Goal: Task Accomplishment & Management: Manage account settings

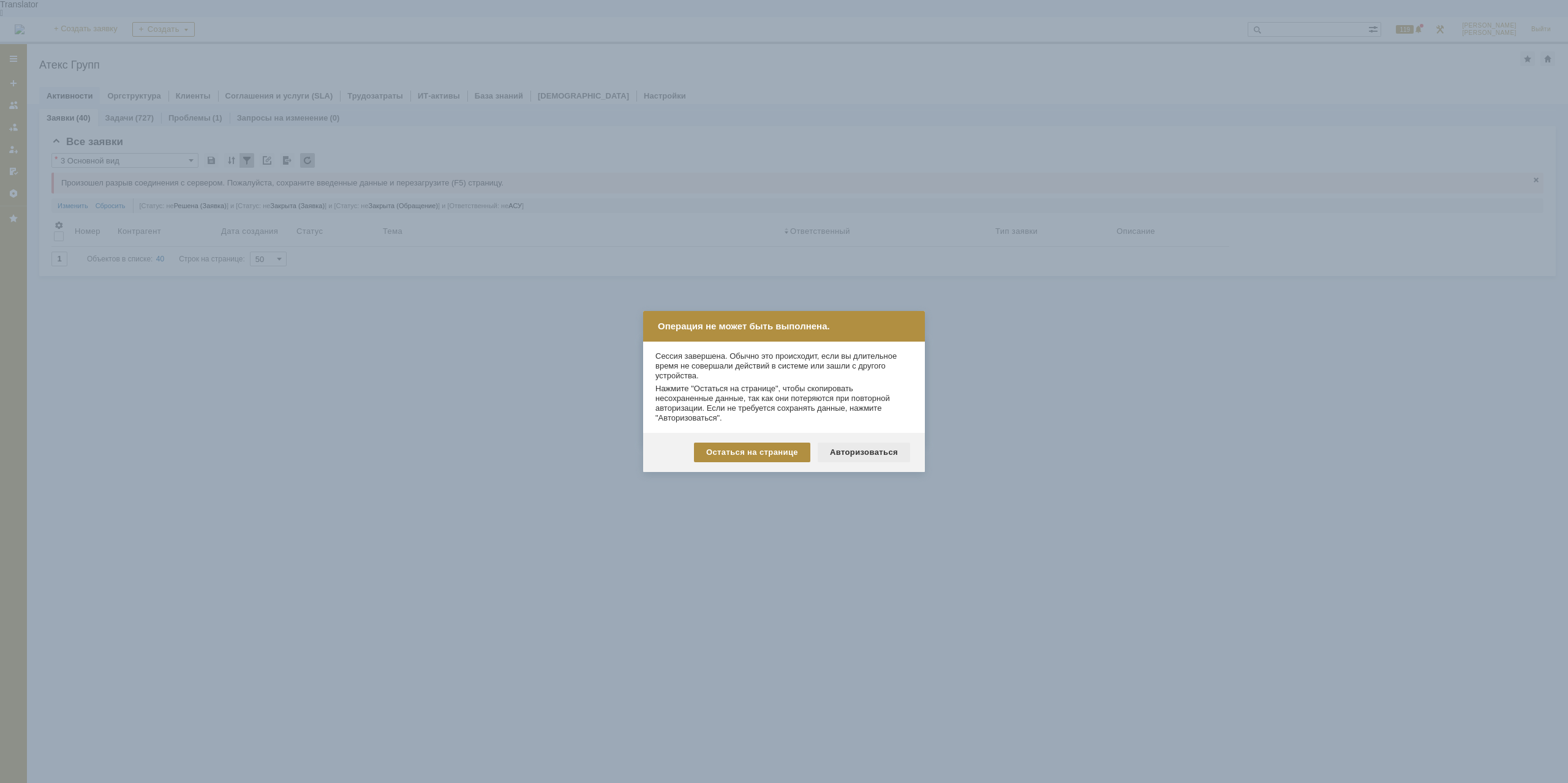
click at [871, 459] on div "Авторизоваться" at bounding box center [864, 452] width 92 height 20
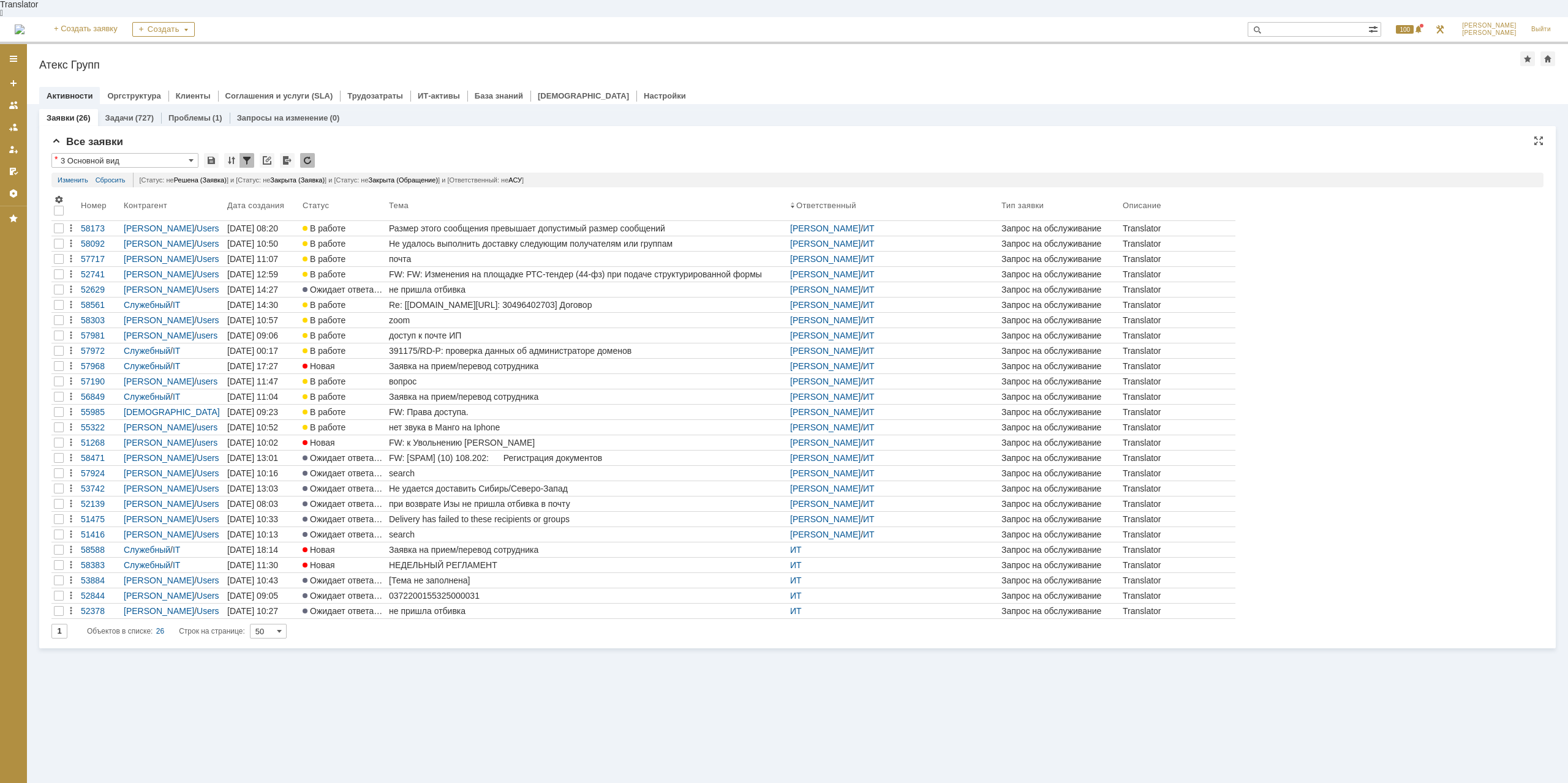
click at [152, 153] on input "3 Основной вид" at bounding box center [125, 160] width 147 height 15
click at [151, 153] on input "3 Основной вид" at bounding box center [125, 160] width 147 height 15
drag, startPoint x: 459, startPoint y: 723, endPoint x: 453, endPoint y: 758, distance: 35.5
click at [459, 723] on div "Заявки (26) Задачи (727) Проблемы (1) Запросы на изменение (0) Все заявки * 3 О…" at bounding box center [797, 452] width 1541 height 696
type input "3 Основной вид"
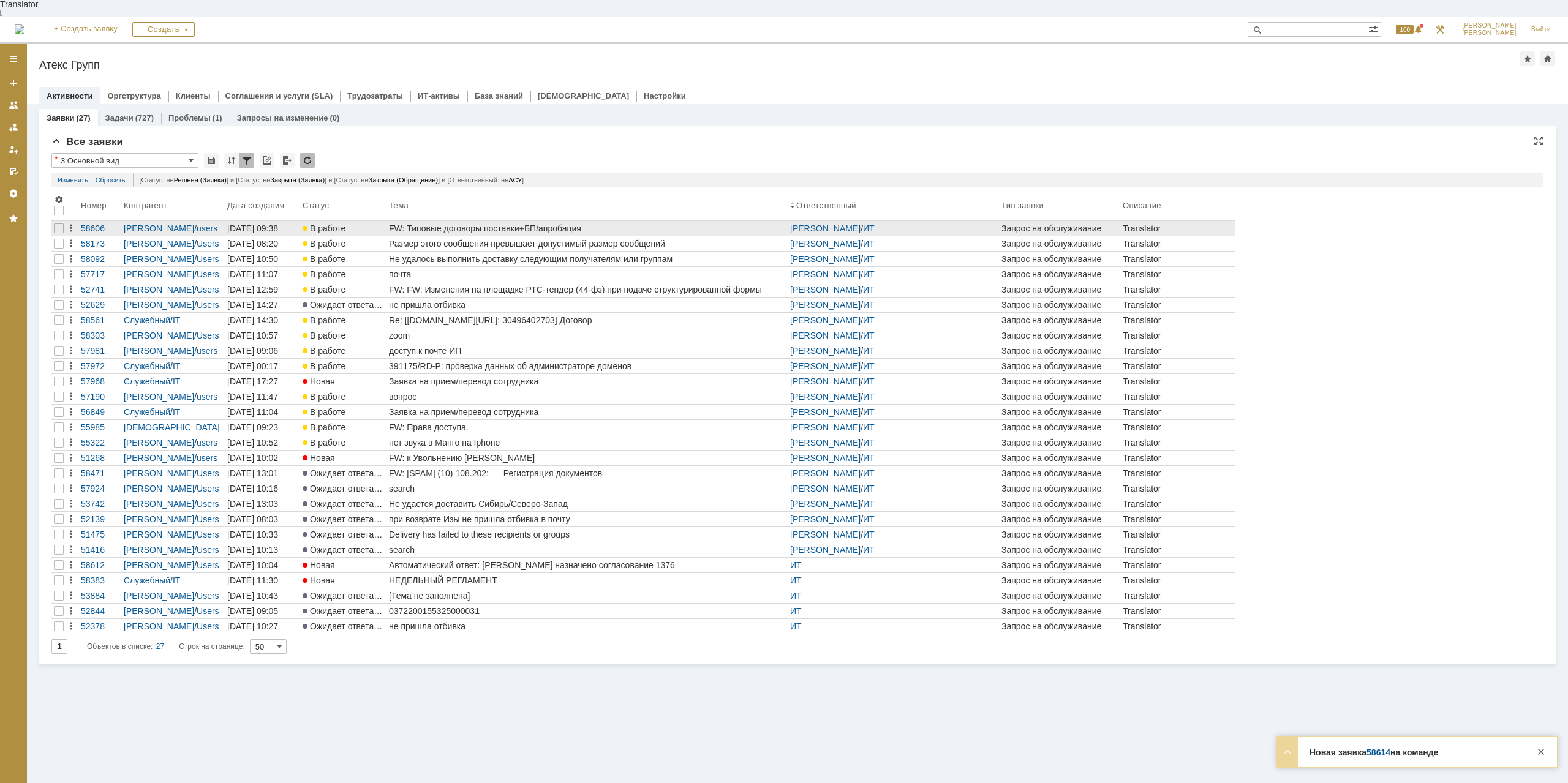
click at [519, 224] on div "FW: Типовые договоры поставки+БП/апробация" at bounding box center [587, 228] width 396 height 10
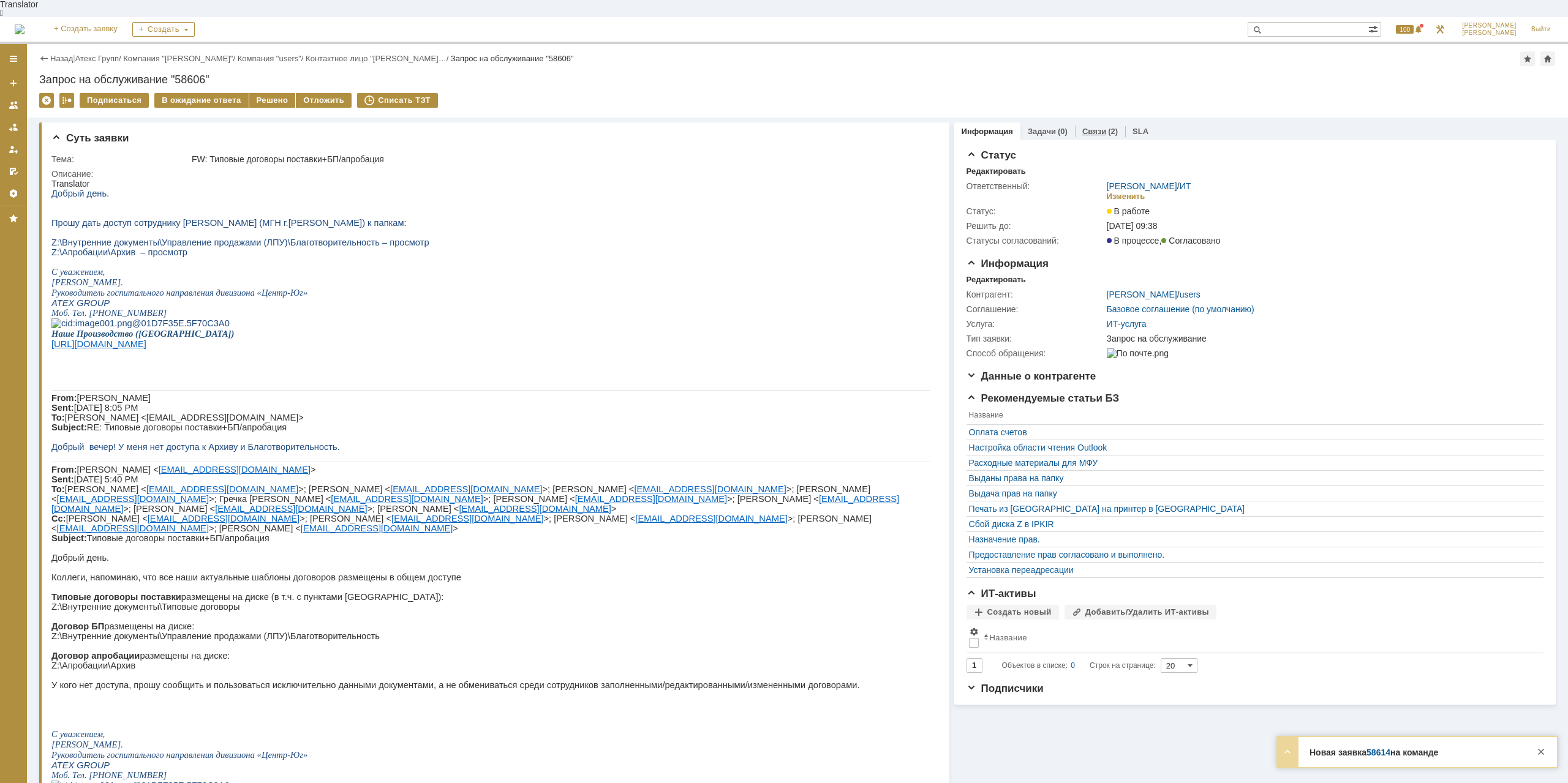
click at [1104, 127] on div "Связи (2)" at bounding box center [1100, 131] width 35 height 8
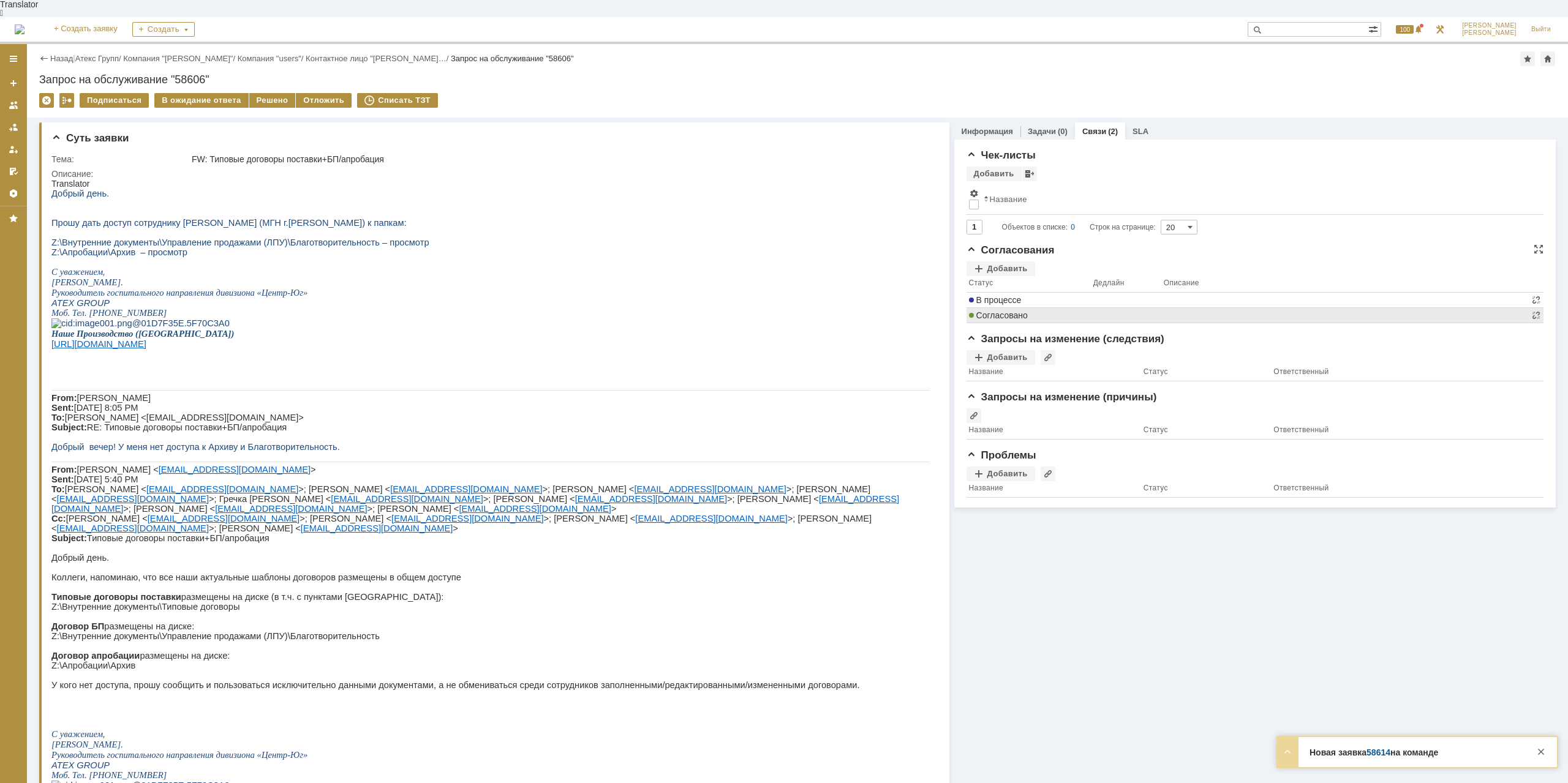
click at [1017, 300] on tbody "В процессе Согласовано" at bounding box center [1255, 308] width 577 height 31
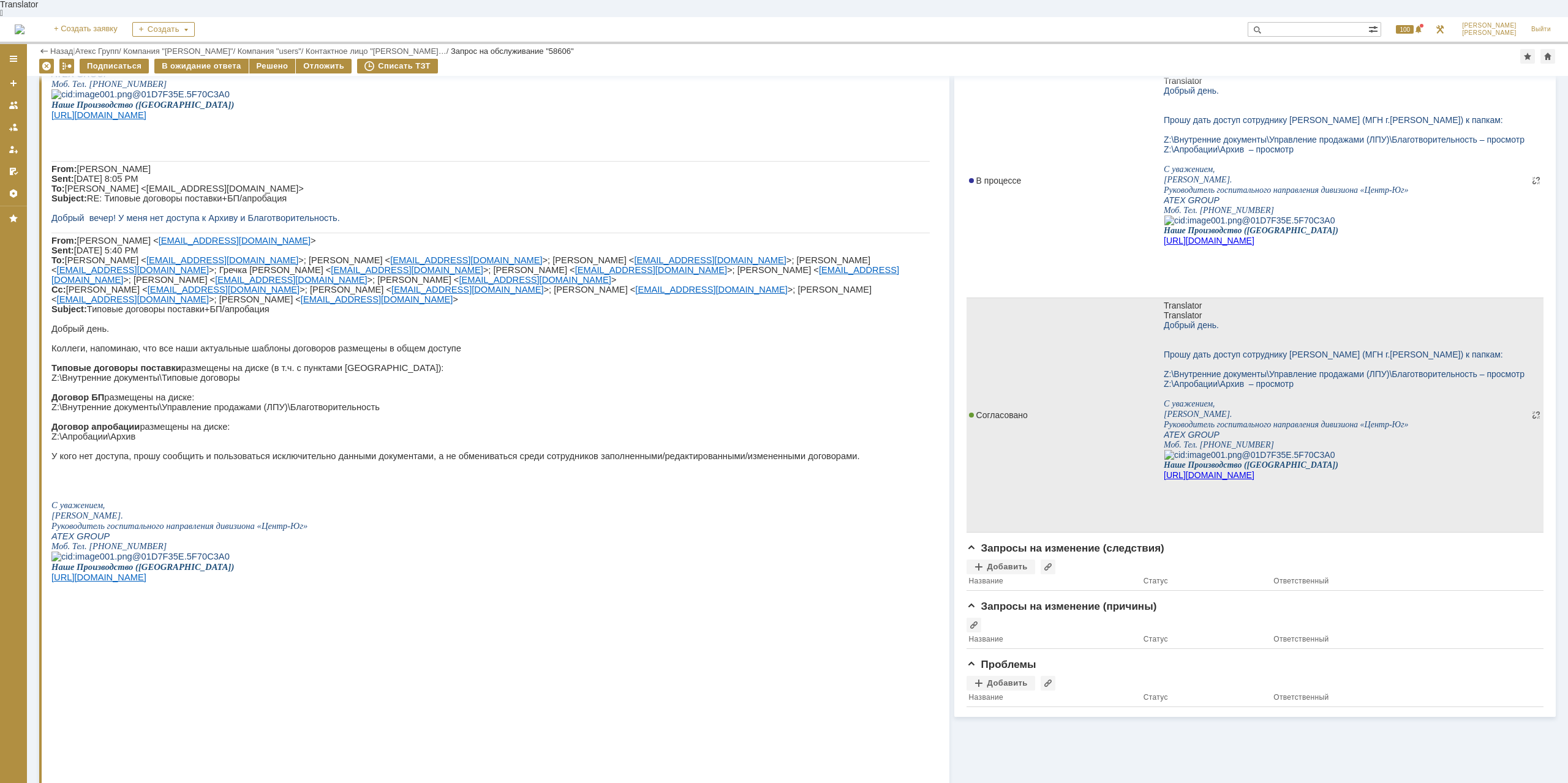
click at [1005, 411] on span "Согласовано" at bounding box center [998, 415] width 58 height 10
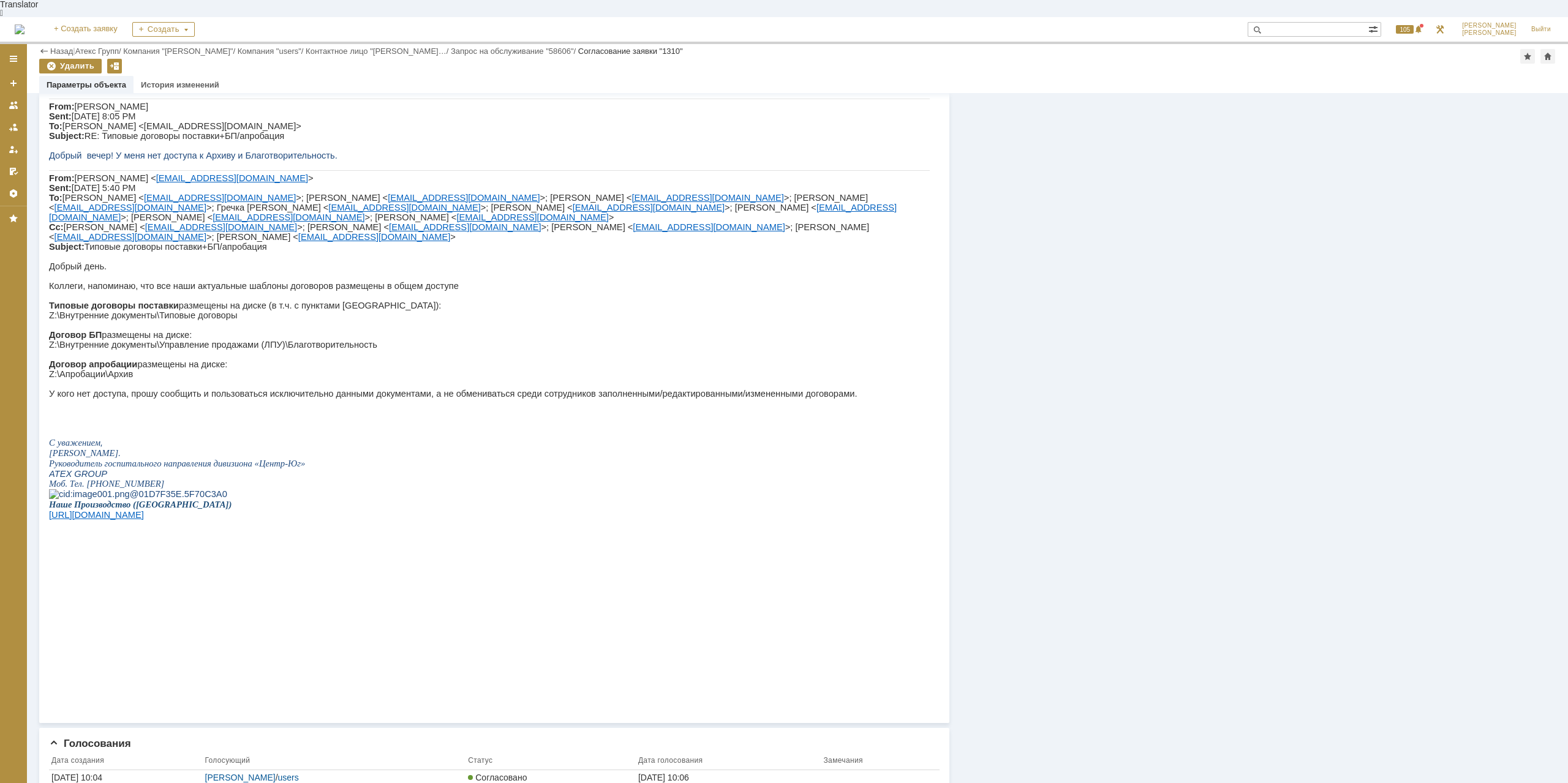
scroll to position [209, 0]
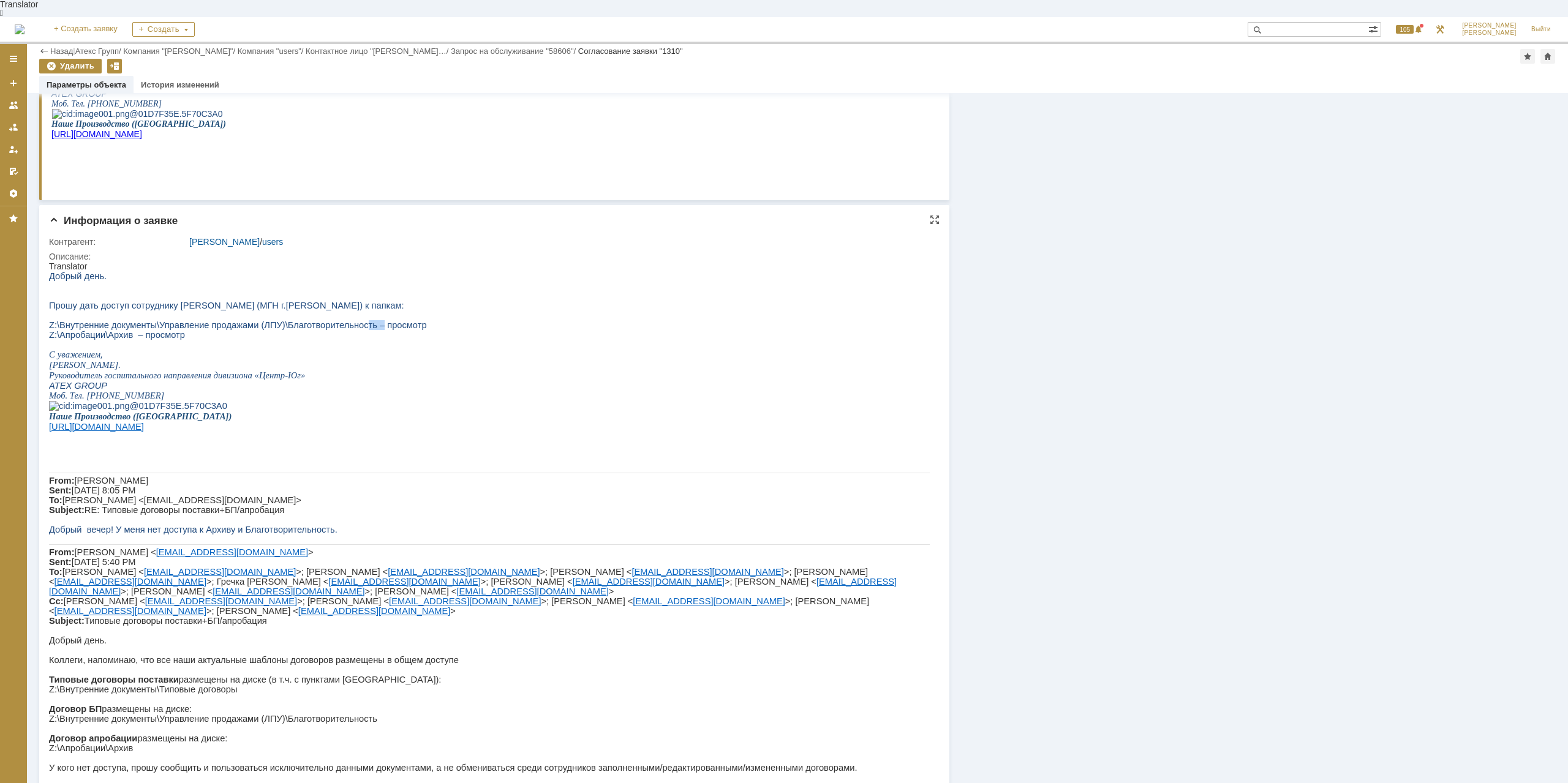
drag, startPoint x: 343, startPoint y: 326, endPoint x: 359, endPoint y: 325, distance: 16.0
click at [359, 325] on span "Z:\Внутренние документы\Управление продажами (ЛПУ)\Благотворительность – просмо…" at bounding box center [238, 325] width 378 height 10
drag, startPoint x: 359, startPoint y: 325, endPoint x: 294, endPoint y: 321, distance: 65.1
click at [358, 325] on span "Z:\Внутренние документы\Управление продажами (ЛПУ)\Благотворительность – просмо…" at bounding box center [238, 325] width 378 height 10
drag, startPoint x: 99, startPoint y: 331, endPoint x: 115, endPoint y: 331, distance: 16.0
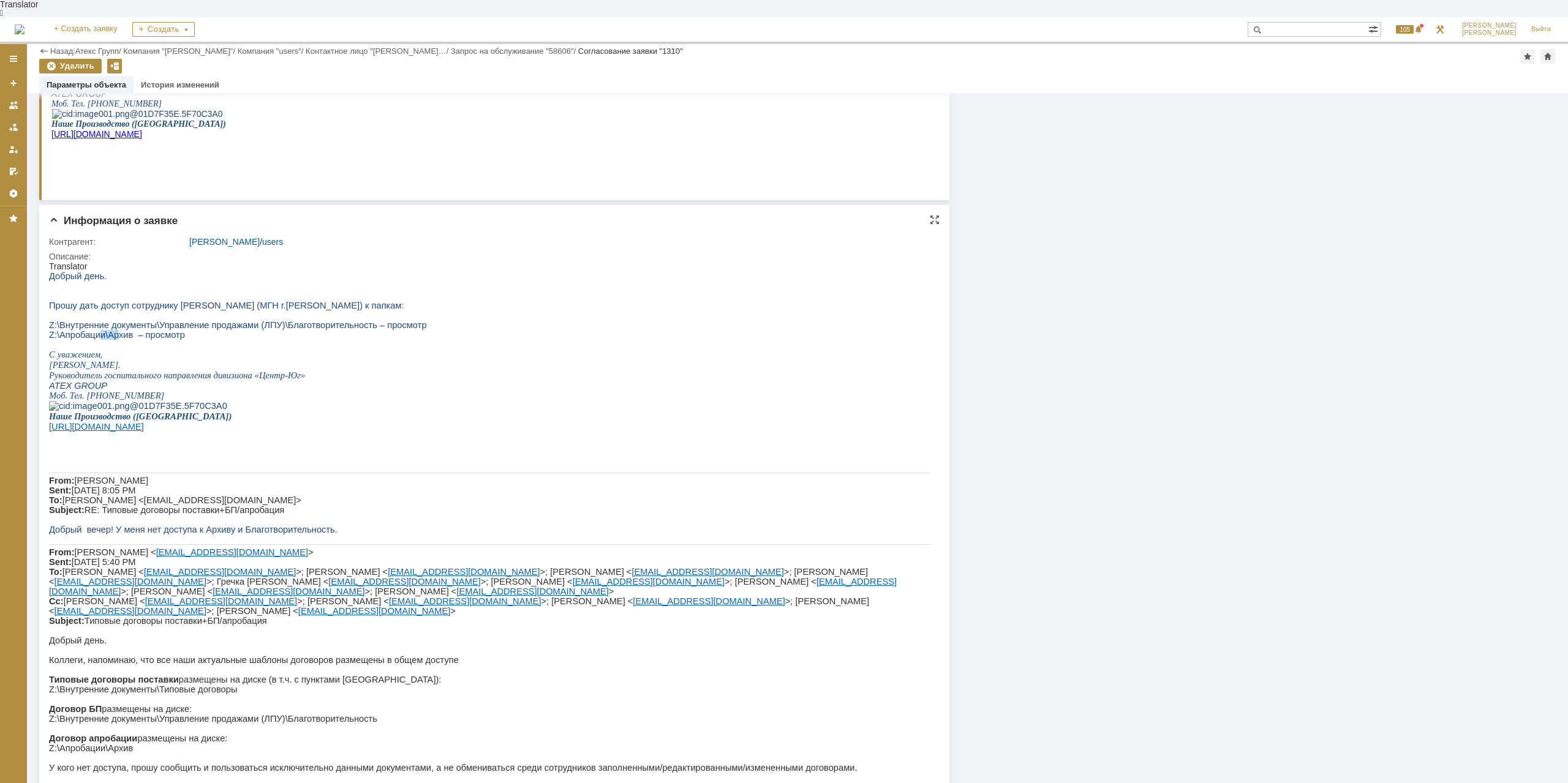
click at [115, 331] on span "Z:\Апробации\Архив – просмотр" at bounding box center [117, 335] width 136 height 10
drag, startPoint x: 88, startPoint y: 331, endPoint x: 144, endPoint y: 331, distance: 56.0
click at [144, 331] on span "Z:\Апробации\Архив – просмотр" at bounding box center [117, 335] width 136 height 10
click at [144, 332] on span "Z:\Апробации\Архив – просмотр" at bounding box center [117, 335] width 136 height 10
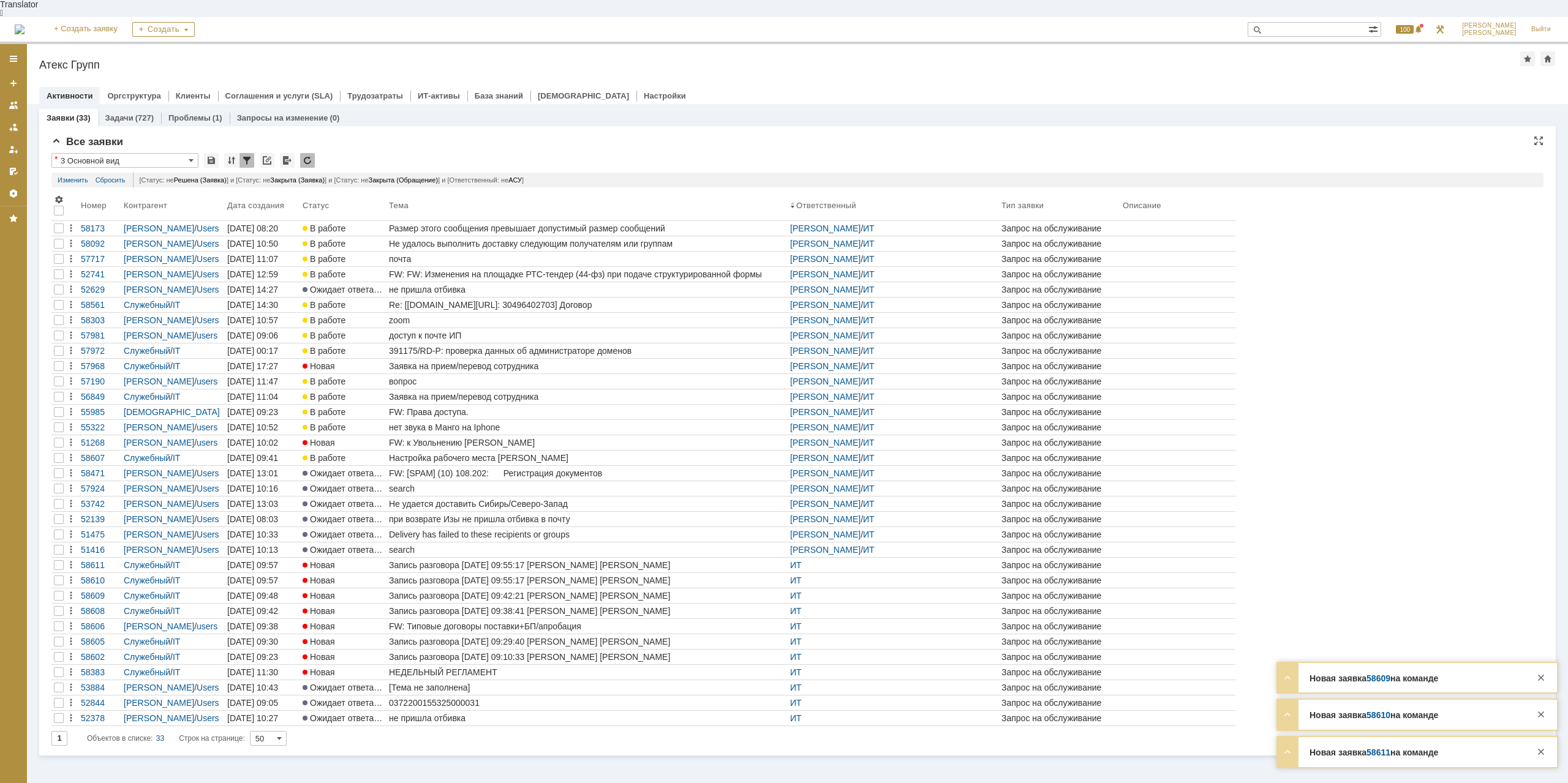
click at [102, 173] on div "* 3 Основной вид Результаты поиска: Статус не содержит Решена + или и Статус не…" at bounding box center [797, 449] width 1492 height 593
click at [96, 201] on div "Номер" at bounding box center [94, 206] width 27 height 10
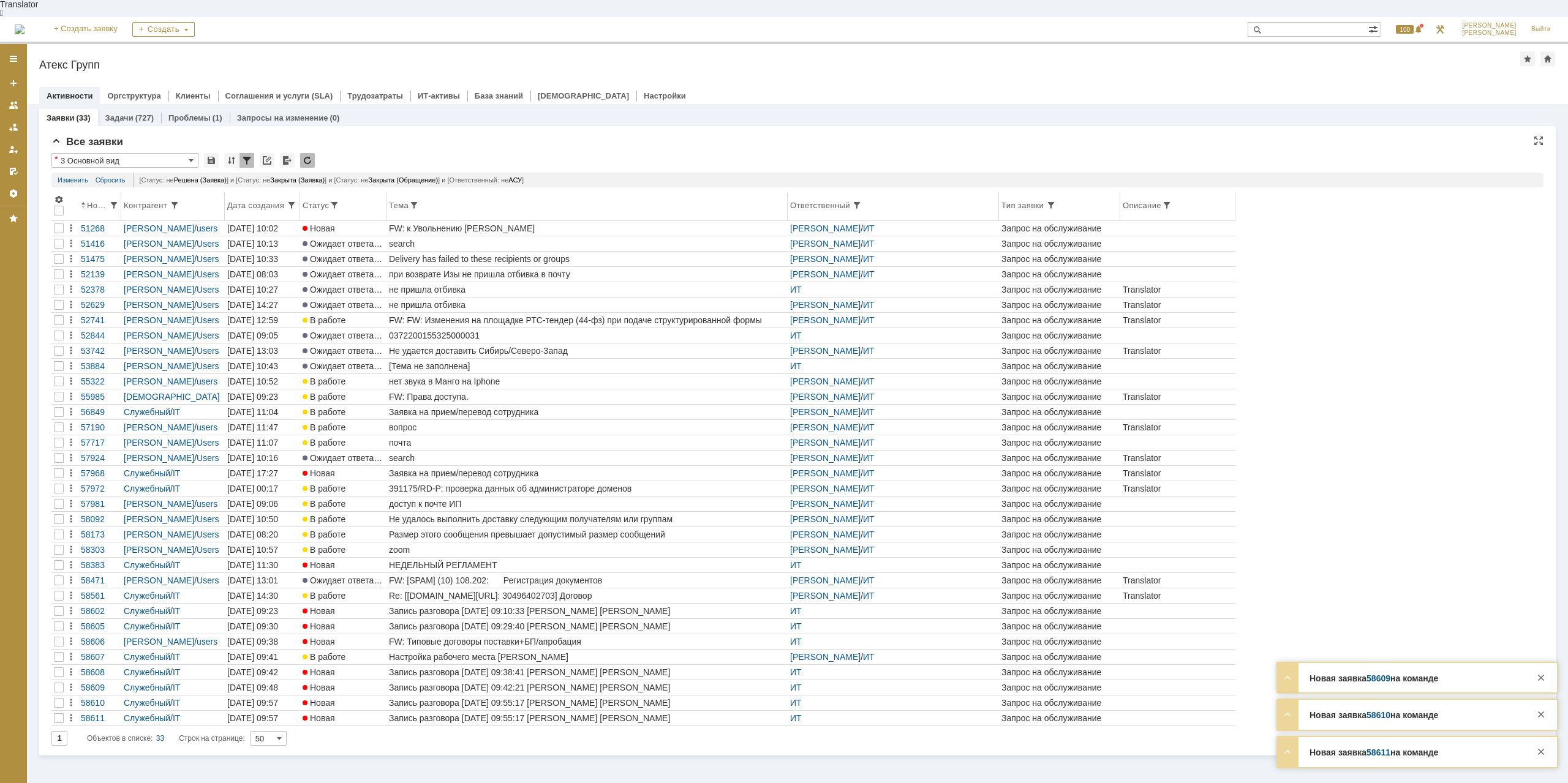
click at [91, 201] on div "Номер" at bounding box center [98, 206] width 22 height 10
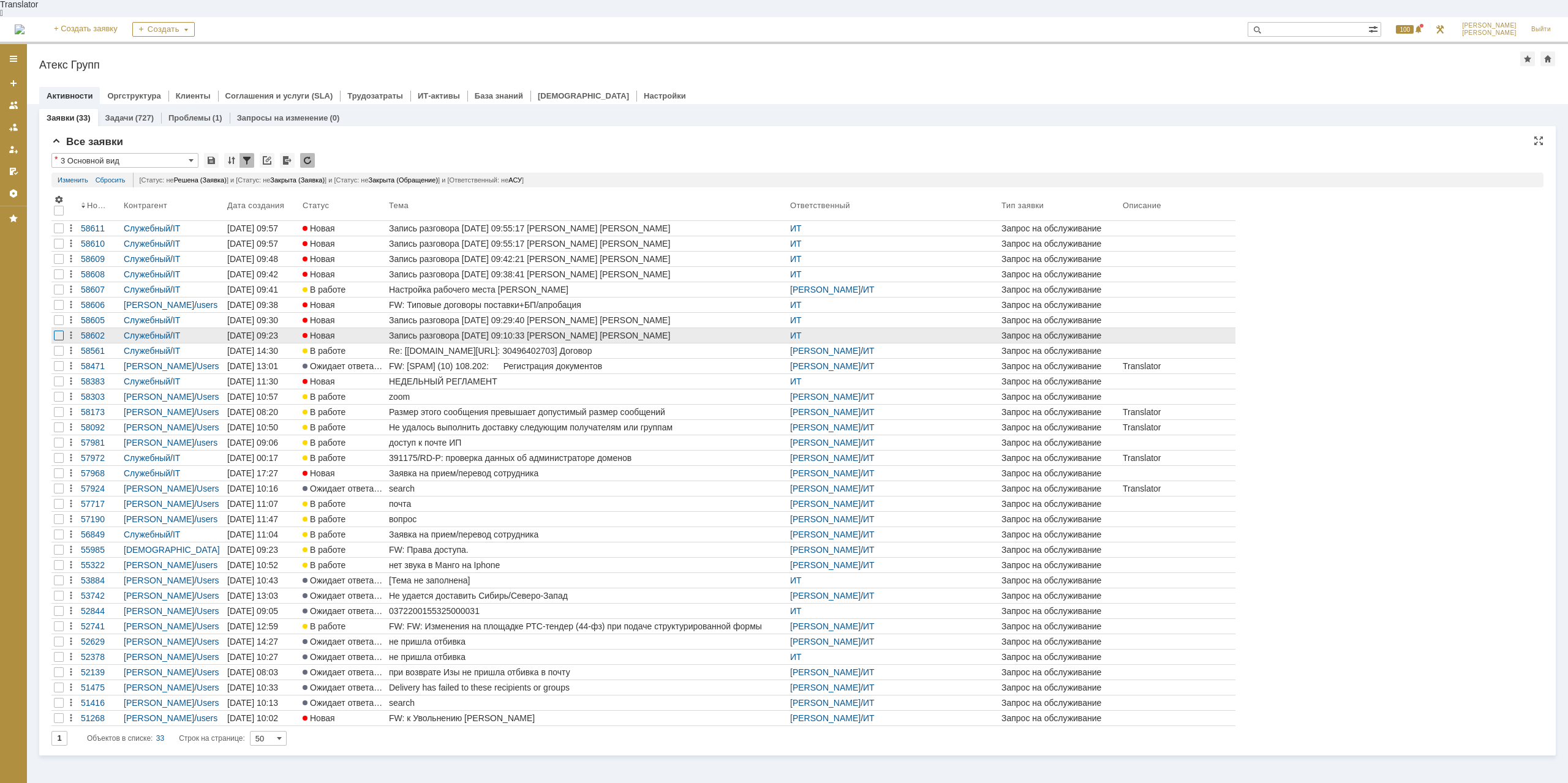
click at [56, 331] on div at bounding box center [58, 336] width 10 height 10
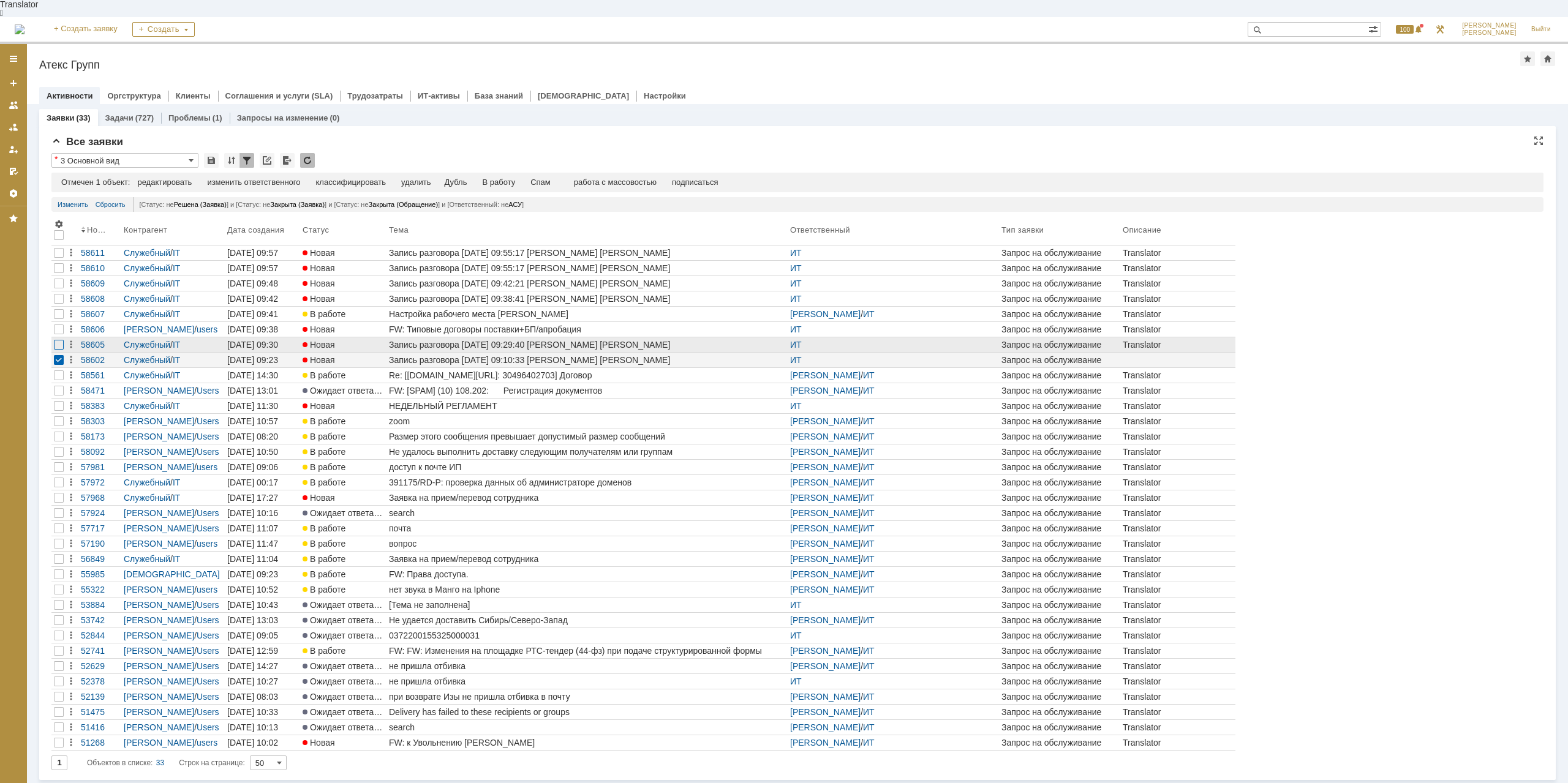
click at [60, 340] on div at bounding box center [58, 345] width 10 height 10
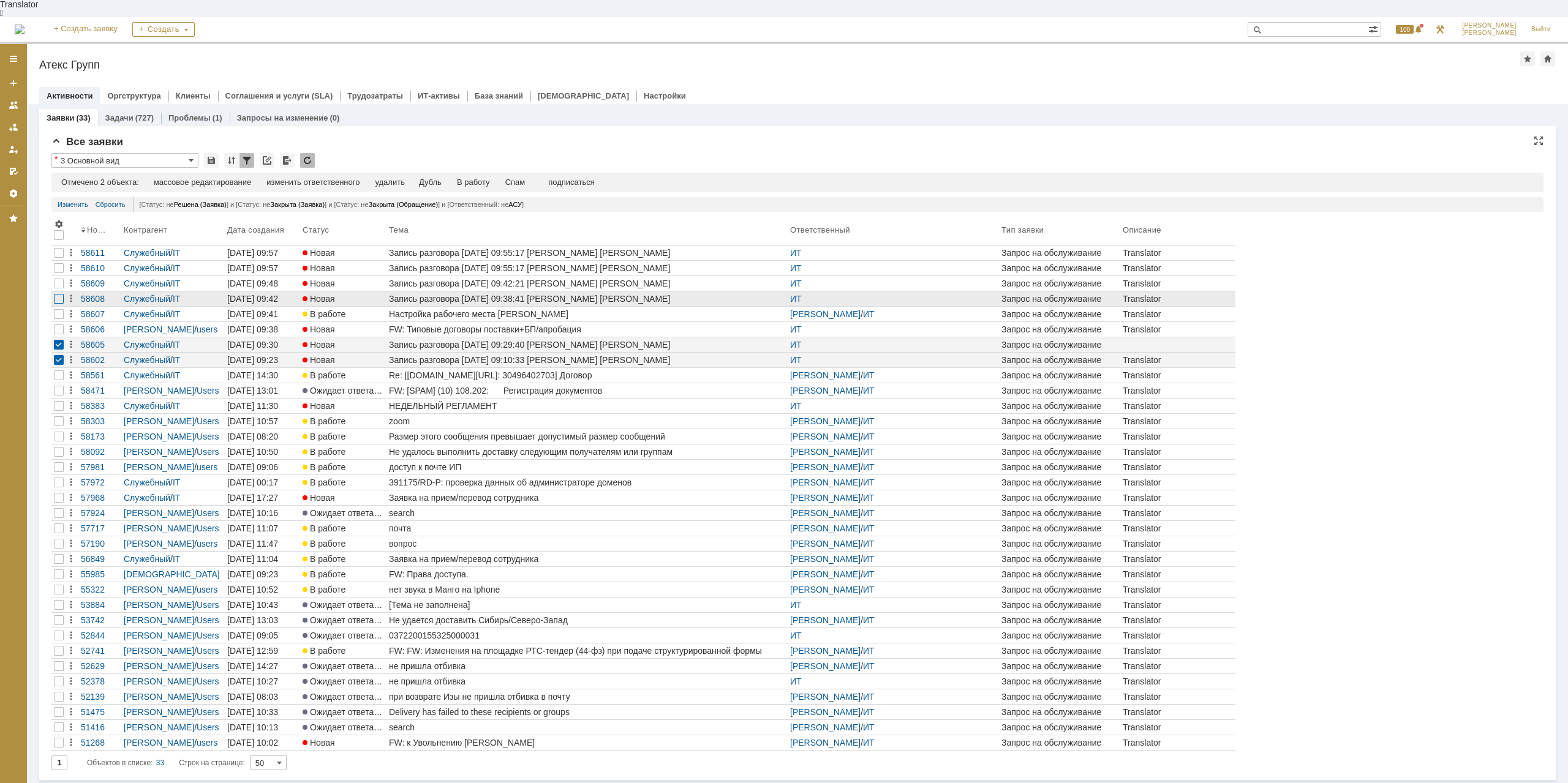
click at [60, 294] on div at bounding box center [58, 298] width 10 height 10
click at [58, 279] on div at bounding box center [58, 283] width 10 height 10
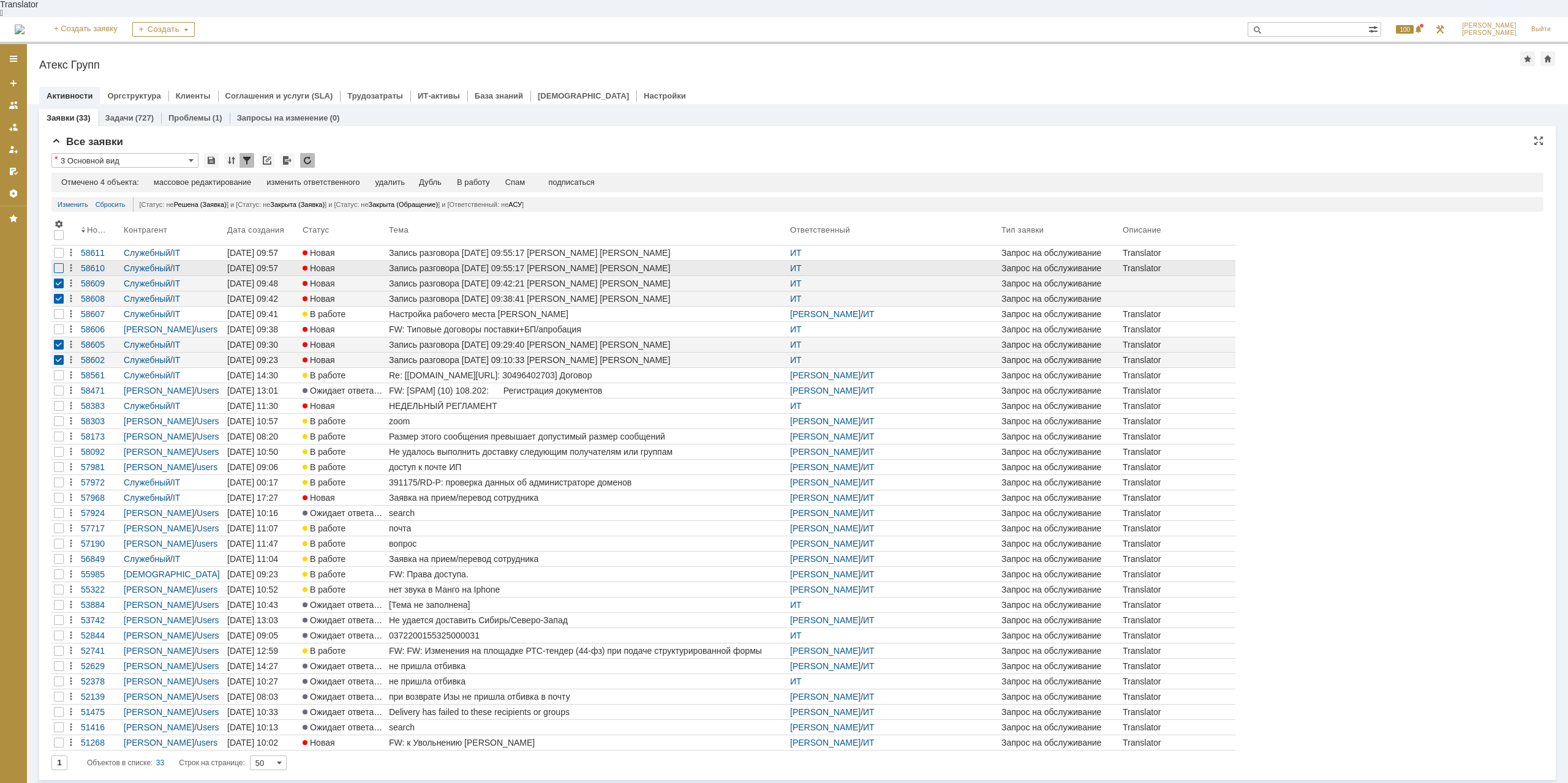
click at [54, 261] on div at bounding box center [59, 268] width 15 height 15
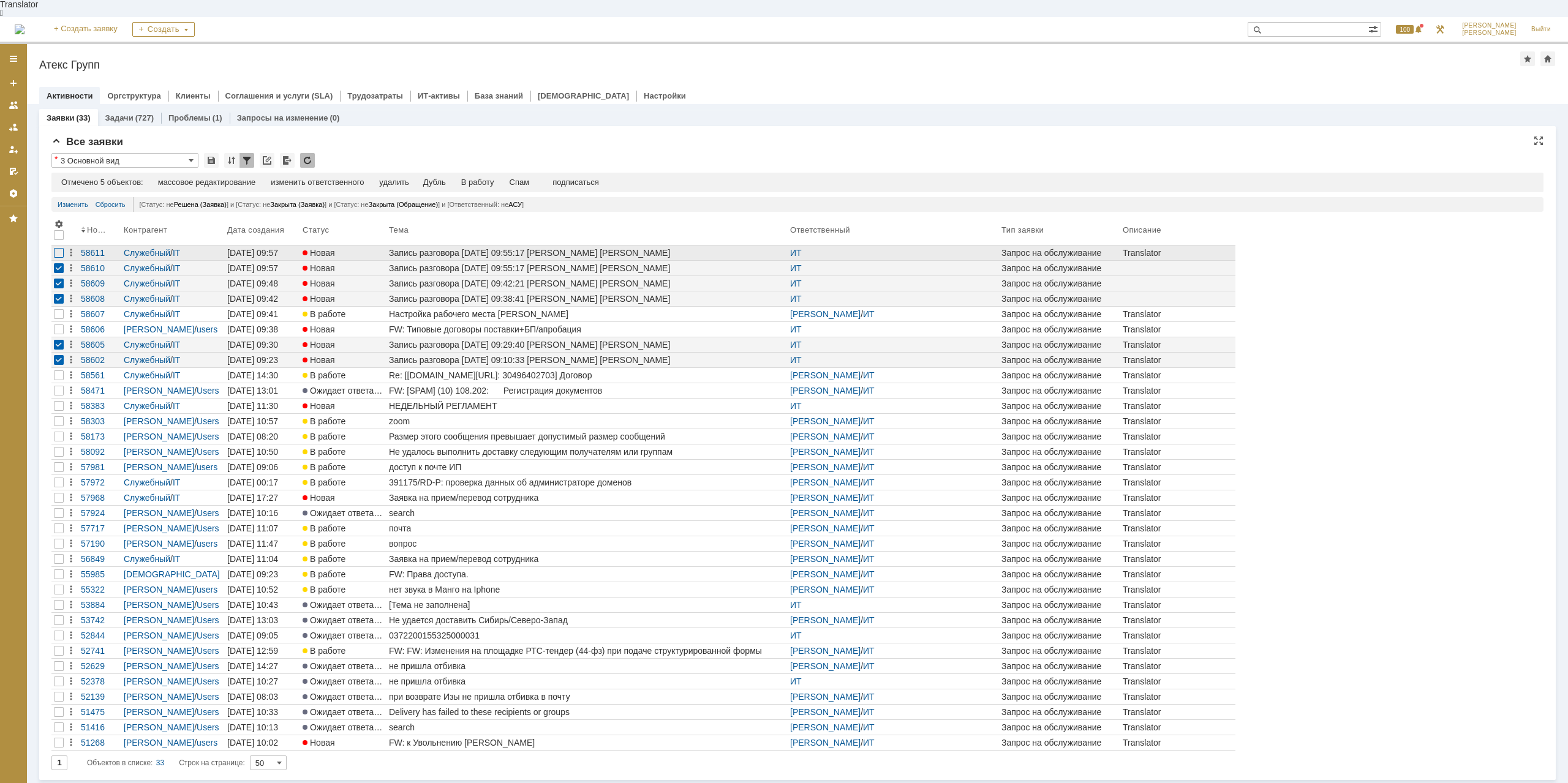
click at [58, 248] on div at bounding box center [58, 253] width 10 height 10
click at [523, 177] on div "Спам" at bounding box center [520, 182] width 20 height 10
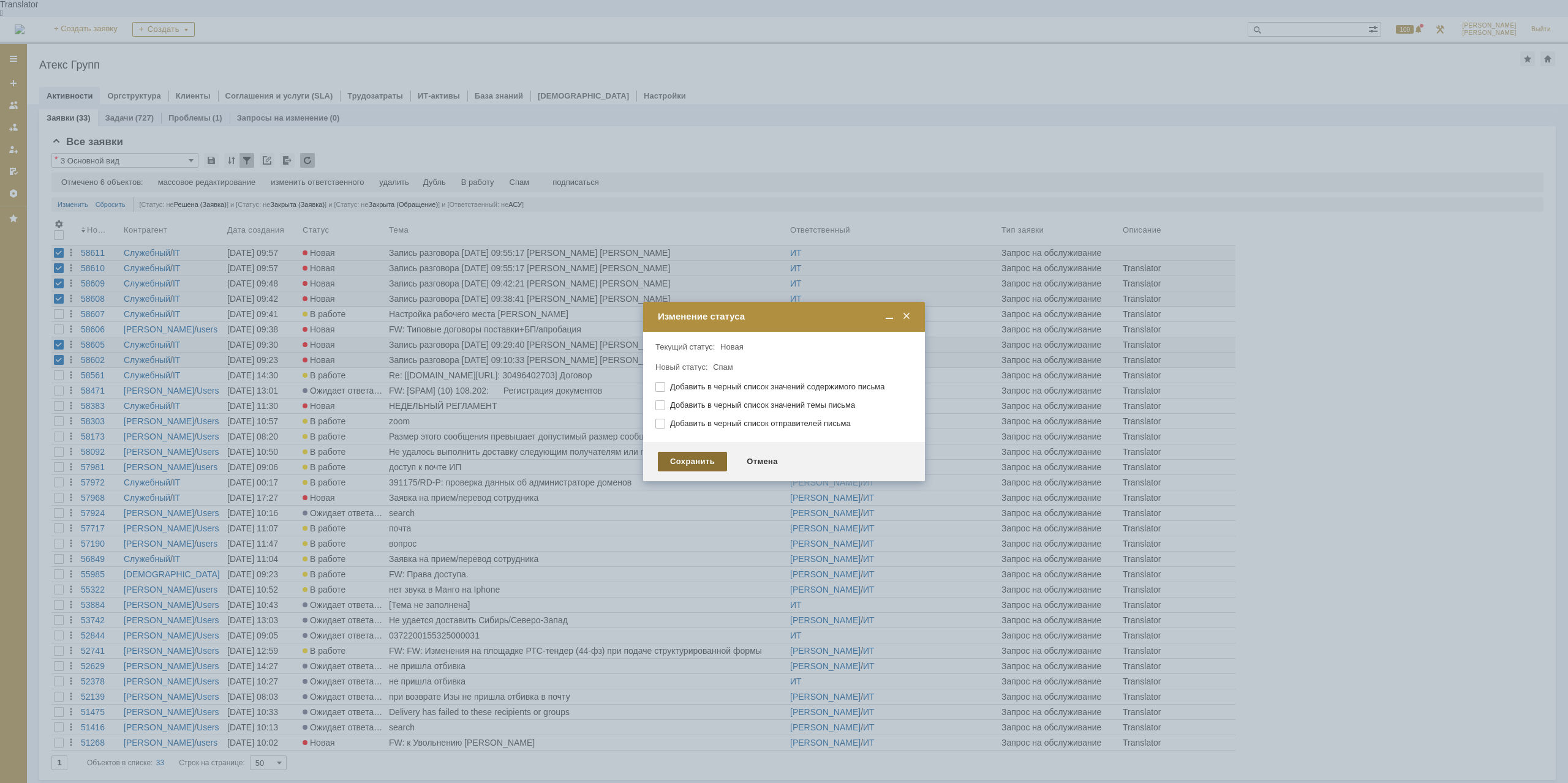
click at [690, 463] on div "Сохранить" at bounding box center [693, 462] width 69 height 20
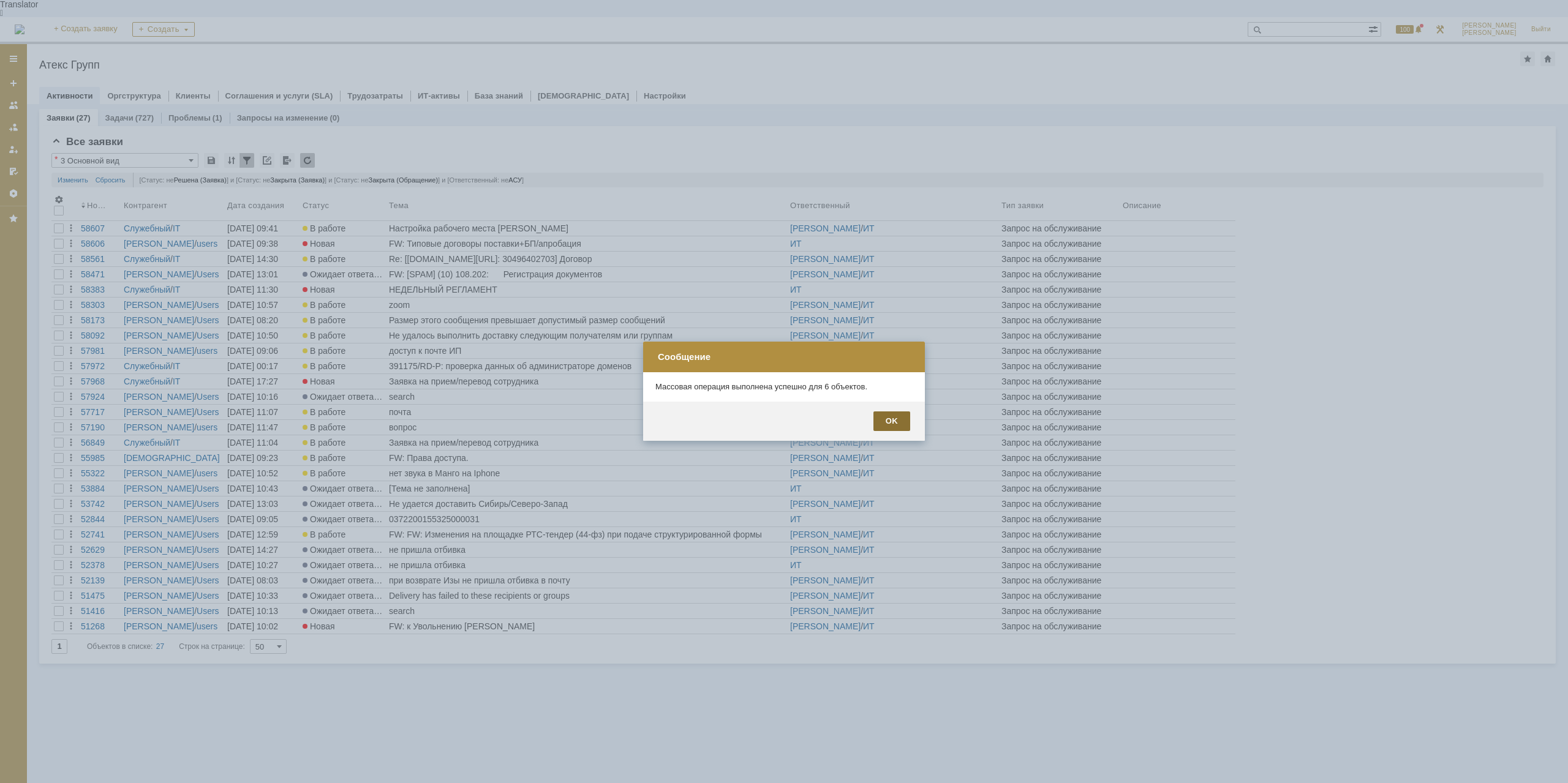
click at [901, 417] on div "OK" at bounding box center [892, 421] width 37 height 20
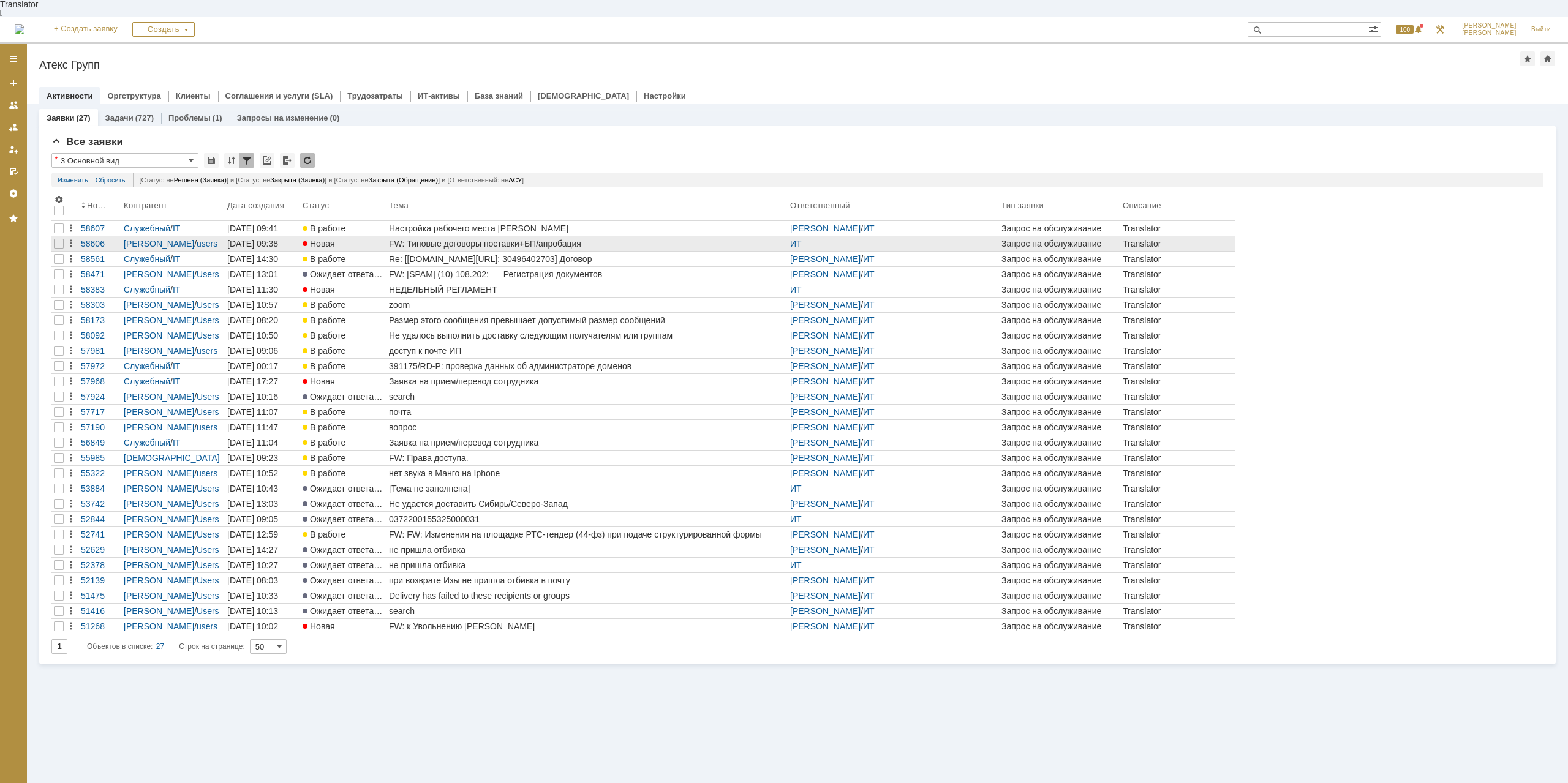
click at [540, 239] on div "FW: Типовые договоры поставки+БП/апробация" at bounding box center [587, 243] width 396 height 10
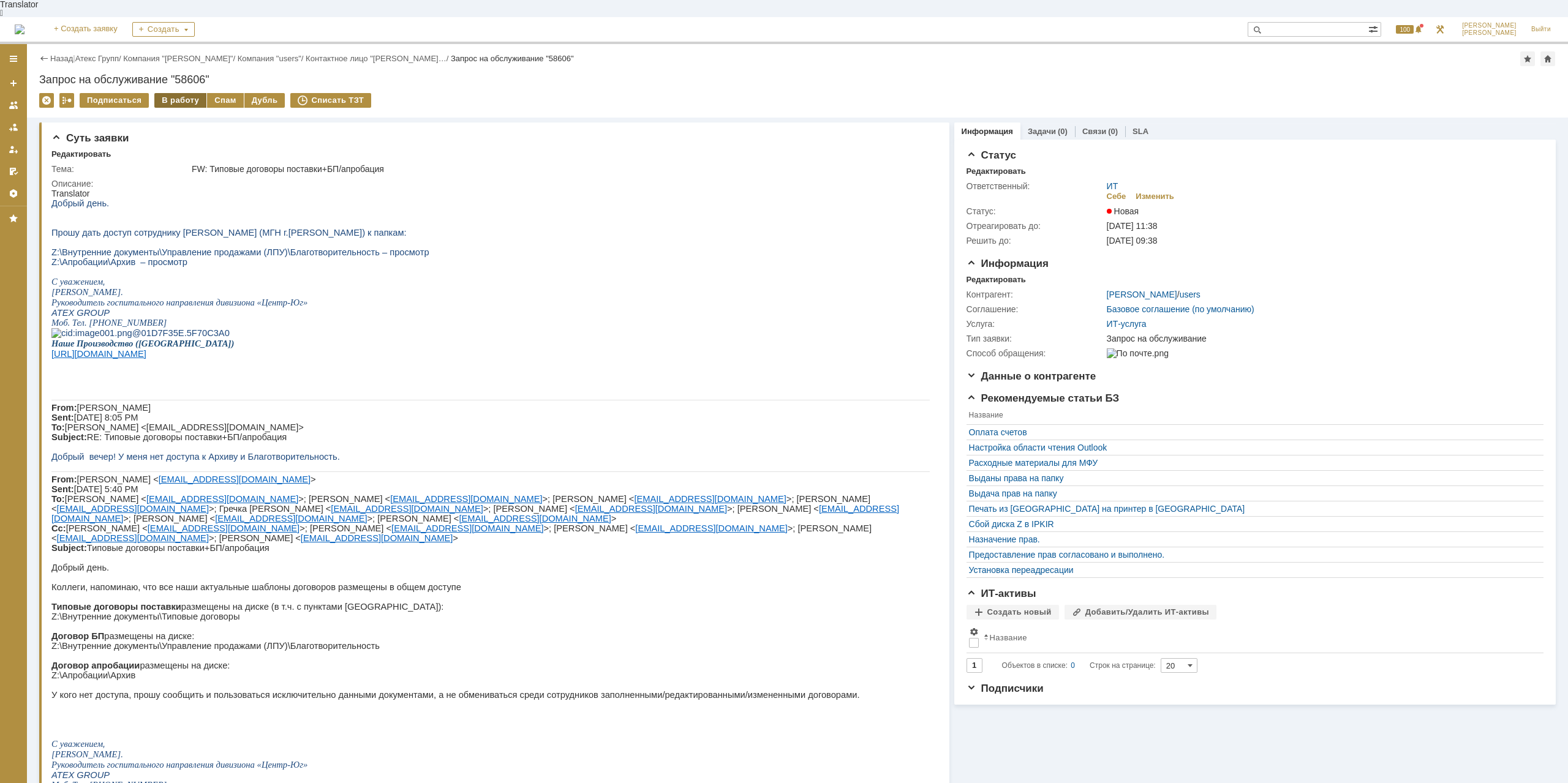
click at [178, 93] on div "В работу" at bounding box center [180, 101] width 52 height 15
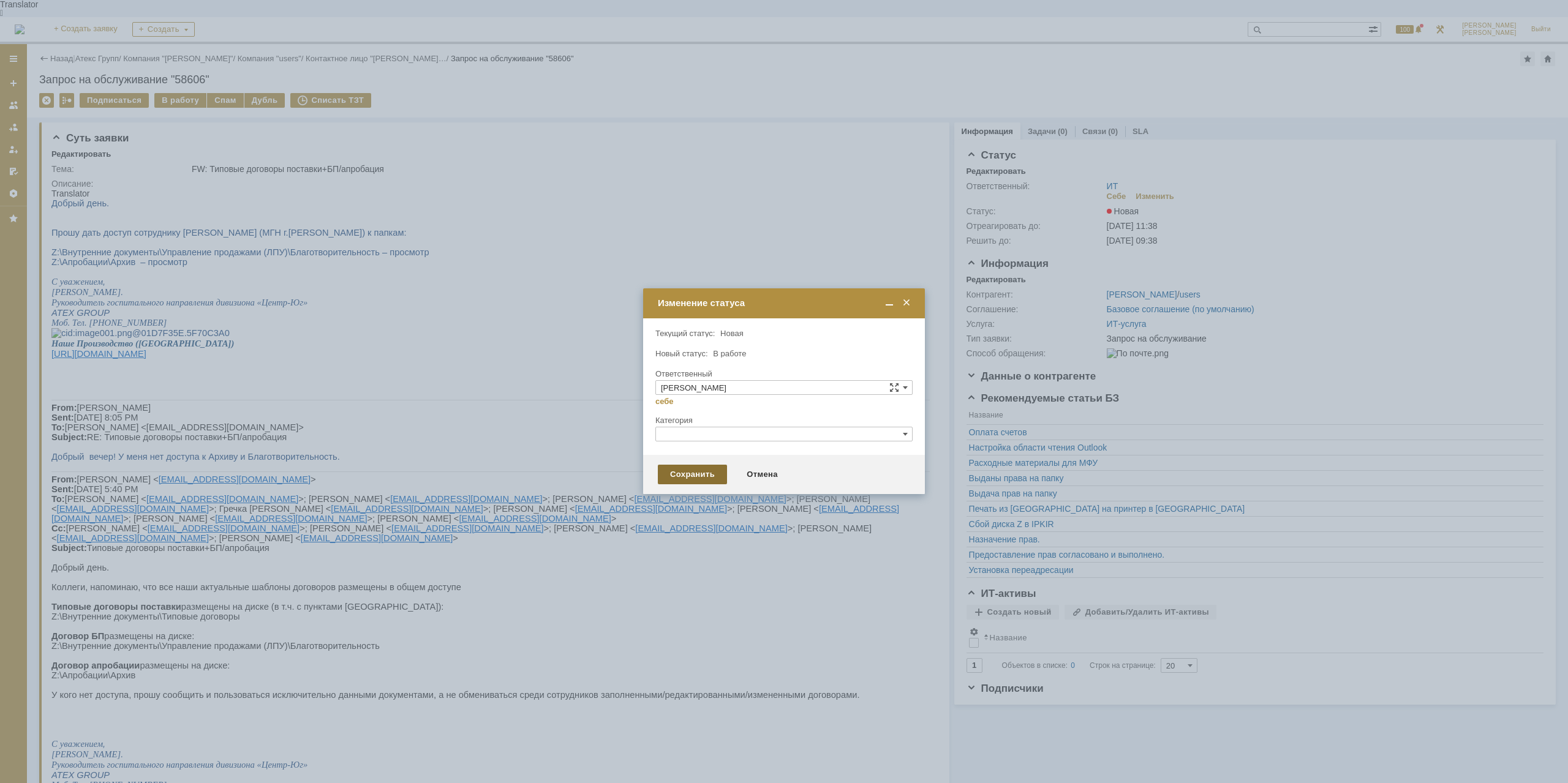
click at [697, 480] on div "Сохранить" at bounding box center [693, 474] width 69 height 20
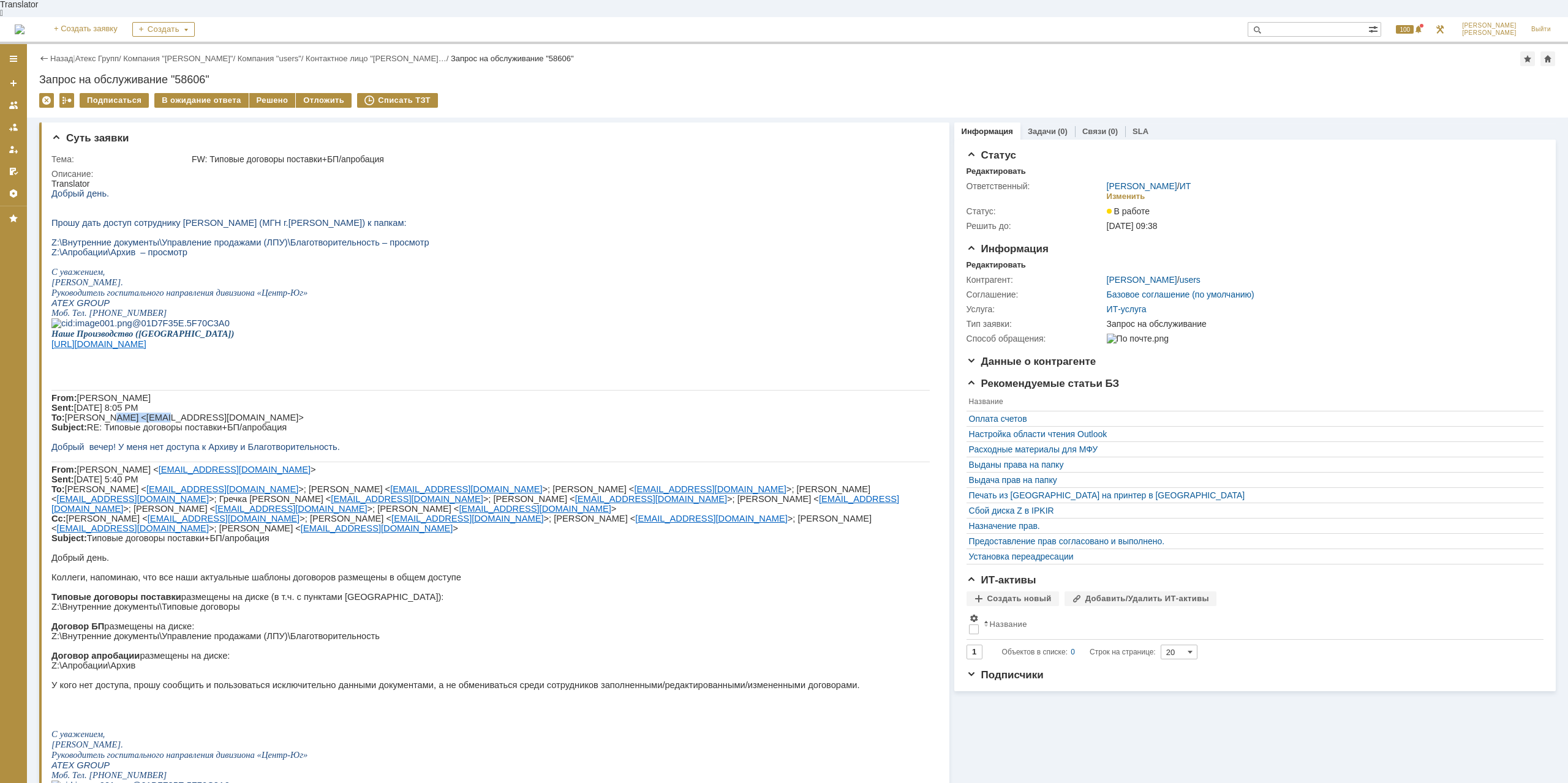
drag, startPoint x: 100, startPoint y: 474, endPoint x: 145, endPoint y: 479, distance: 45.3
click at [145, 432] on span "Пономарева Анна Sent: Tuesday, September 9, 2025 8:05 PM To: Катанова Анжела <a…" at bounding box center [177, 413] width 252 height 39
drag, startPoint x: 147, startPoint y: 479, endPoint x: 189, endPoint y: 491, distance: 43.7
click at [148, 432] on span "Пономарева Анна Sent: Tuesday, September 9, 2025 8:05 PM To: Катанова Анжела <a…" at bounding box center [177, 413] width 252 height 39
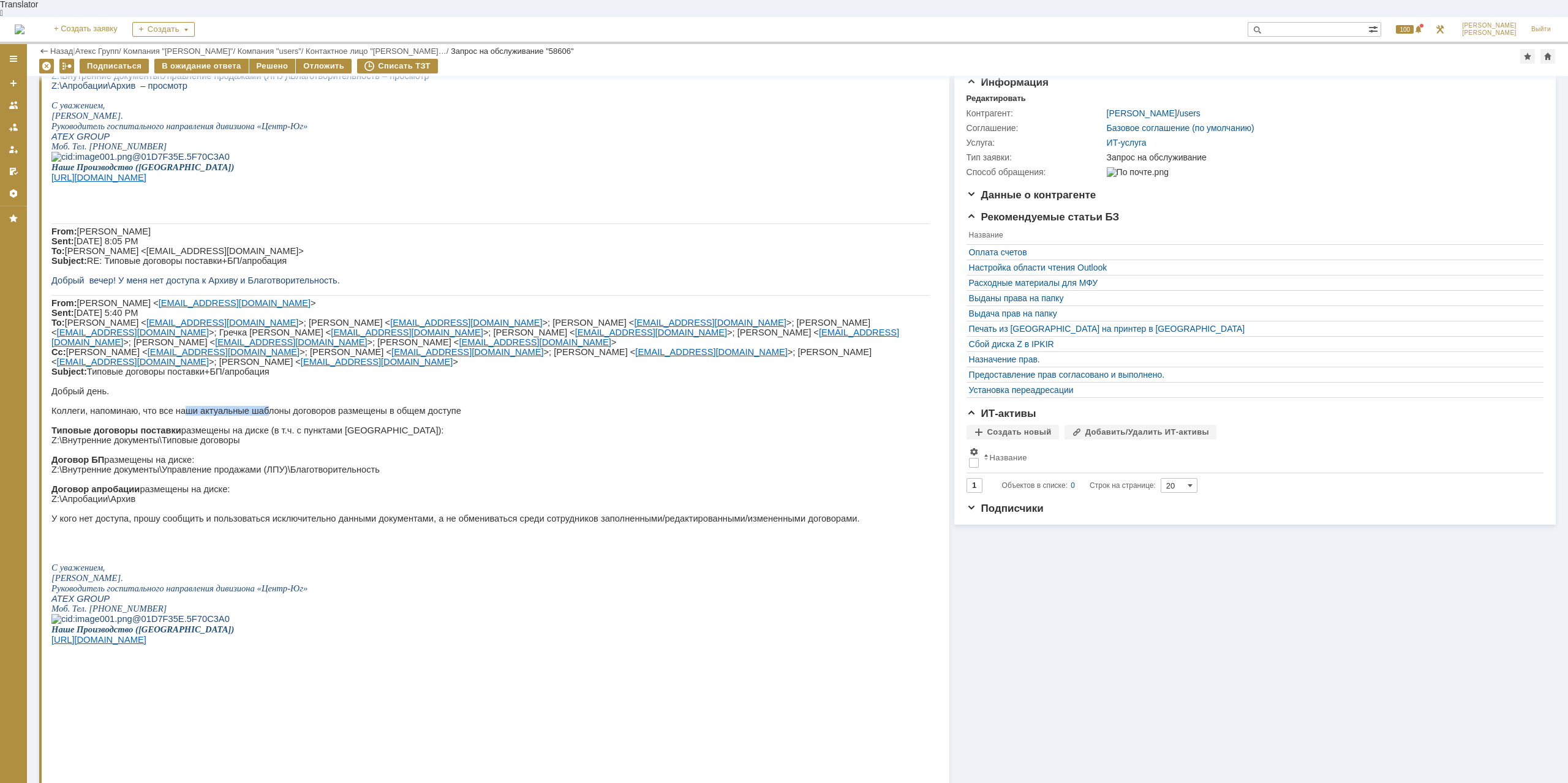
drag, startPoint x: 175, startPoint y: 485, endPoint x: 248, endPoint y: 485, distance: 73.0
click at [248, 416] on p "Коллеги, напоминаю, что все наши актуальные шаблоны договоров размещены в общем…" at bounding box center [491, 411] width 878 height 10
drag, startPoint x: 249, startPoint y: 485, endPoint x: 338, endPoint y: 485, distance: 89.0
click at [251, 416] on p "Коллеги, напоминаю, что все наши актуальные шаблоны договоров размещены в общем…" at bounding box center [491, 411] width 878 height 10
click at [341, 416] on p "Коллеги, напоминаю, что все наши актуальные шаблоны договоров размещены в общем…" at bounding box center [491, 411] width 878 height 10
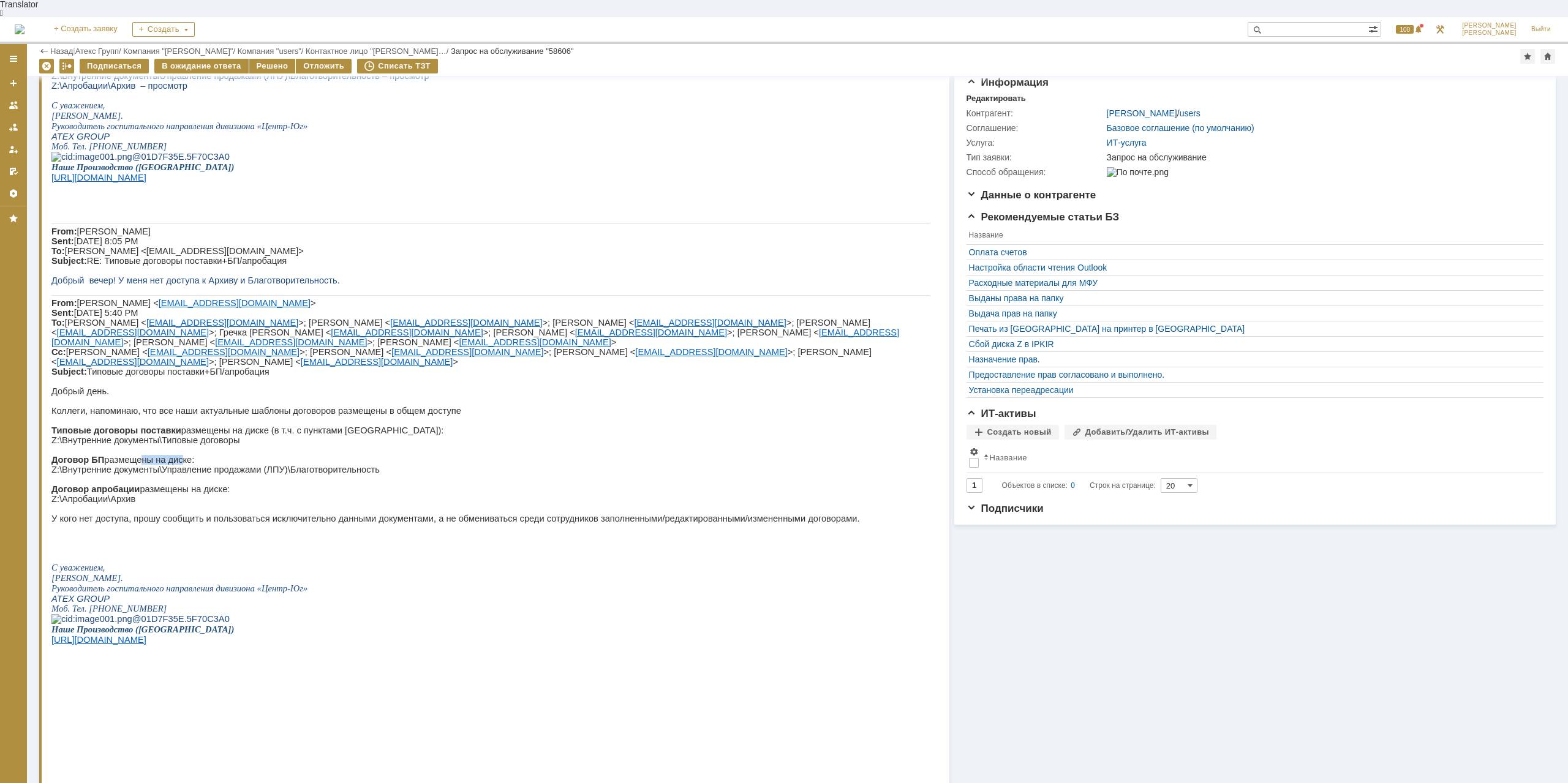
drag, startPoint x: 127, startPoint y: 537, endPoint x: 170, endPoint y: 537, distance: 43.0
click at [169, 465] on p "Договор БП размещены на диске:" at bounding box center [491, 459] width 878 height 10
click at [120, 514] on p at bounding box center [491, 509] width 878 height 10
drag, startPoint x: 167, startPoint y: 609, endPoint x: 195, endPoint y: 608, distance: 28.0
click at [193, 534] on p at bounding box center [491, 528] width 878 height 10
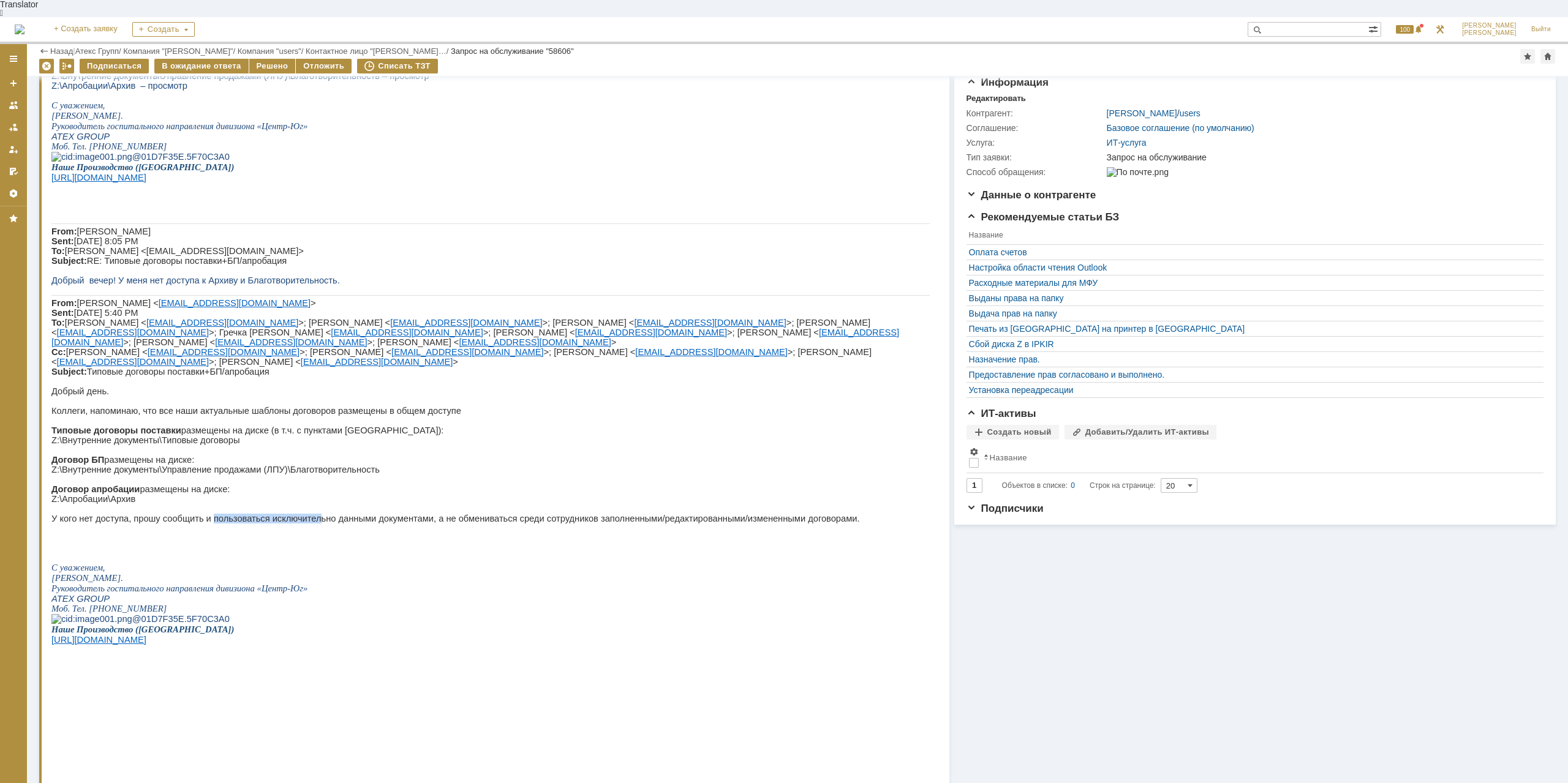
drag, startPoint x: 201, startPoint y: 604, endPoint x: 327, endPoint y: 604, distance: 126.0
click at [300, 523] on p "У кого нет доступа, прошу сообщить и пользоваться исключительно данными докумен…" at bounding box center [491, 519] width 878 height 10
click at [331, 523] on p "У кого нет доступа, прошу сообщить и пользоваться исключительно данными докумен…" at bounding box center [491, 519] width 878 height 10
drag, startPoint x: 452, startPoint y: 604, endPoint x: 408, endPoint y: 603, distance: 44.0
click at [408, 523] on p "У кого нет доступа, прошу сообщить и пользоваться исключительно данными докумен…" at bounding box center [491, 519] width 878 height 10
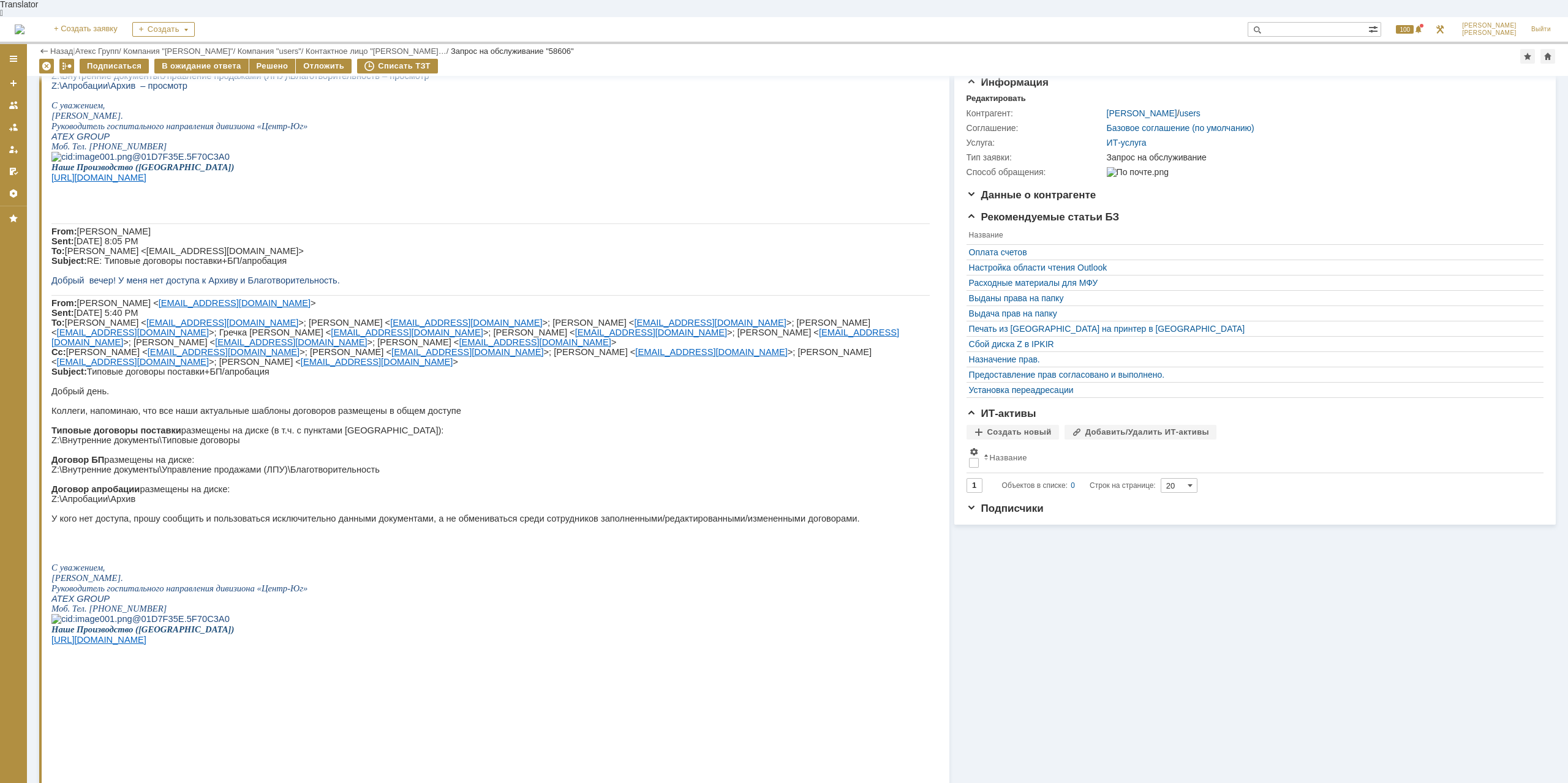
click at [406, 523] on p "У кого нет доступа, прошу сообщить и пользоваться исключительно данными докумен…" at bounding box center [491, 519] width 878 height 10
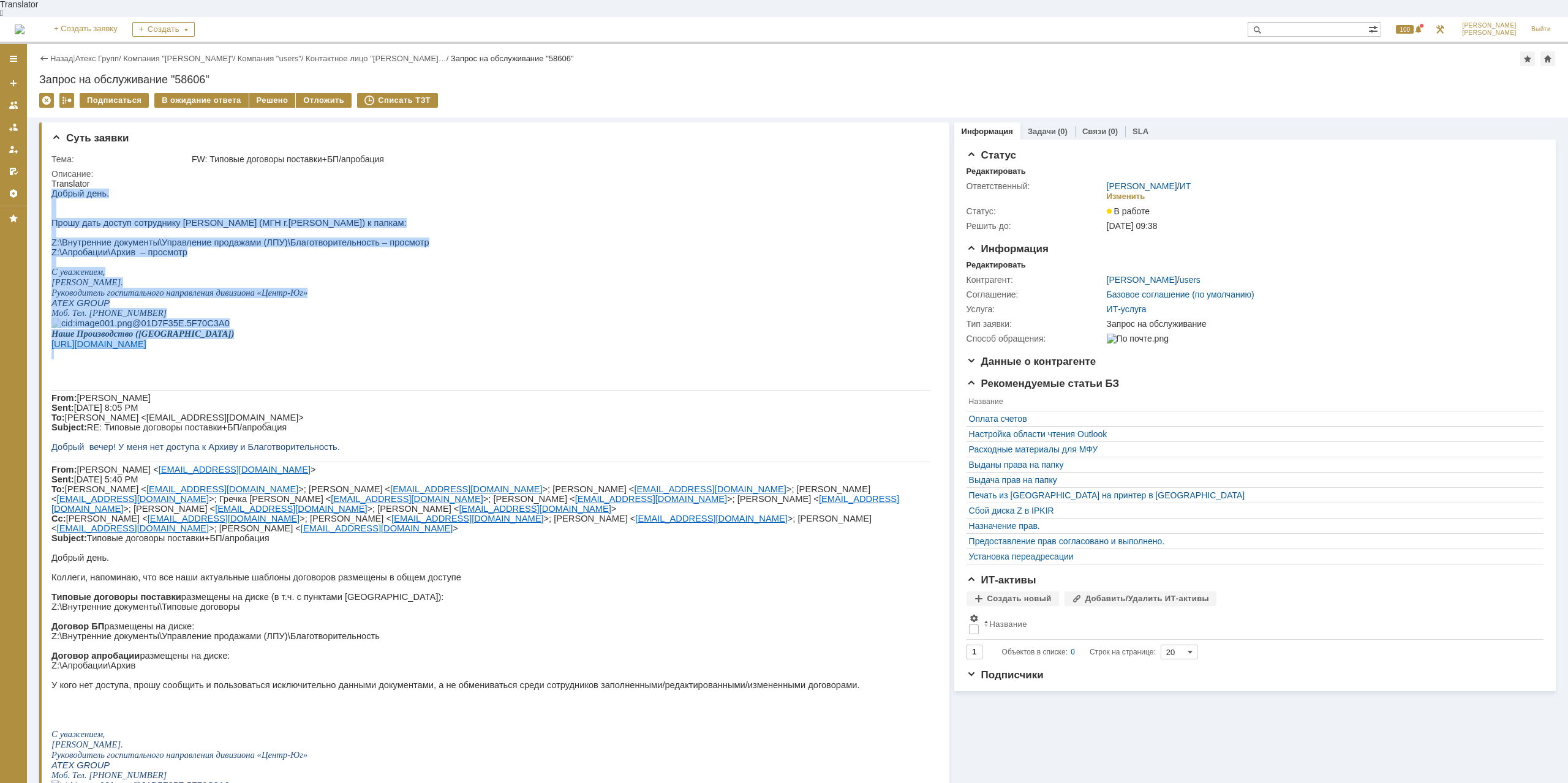
drag, startPoint x: 273, startPoint y: 405, endPoint x: 34, endPoint y: 143, distance: 354.6
click at [52, 179] on html "Translator Добрый день. Прошу дать доступ сотруднику Пономаревой Анне (МГН г.Вл…" at bounding box center [491, 515] width 878 height 674
copy div "Добрый день. Прошу дать доступ сотруднику Пономаревой Анне (МГН г.Владимир) к п…"
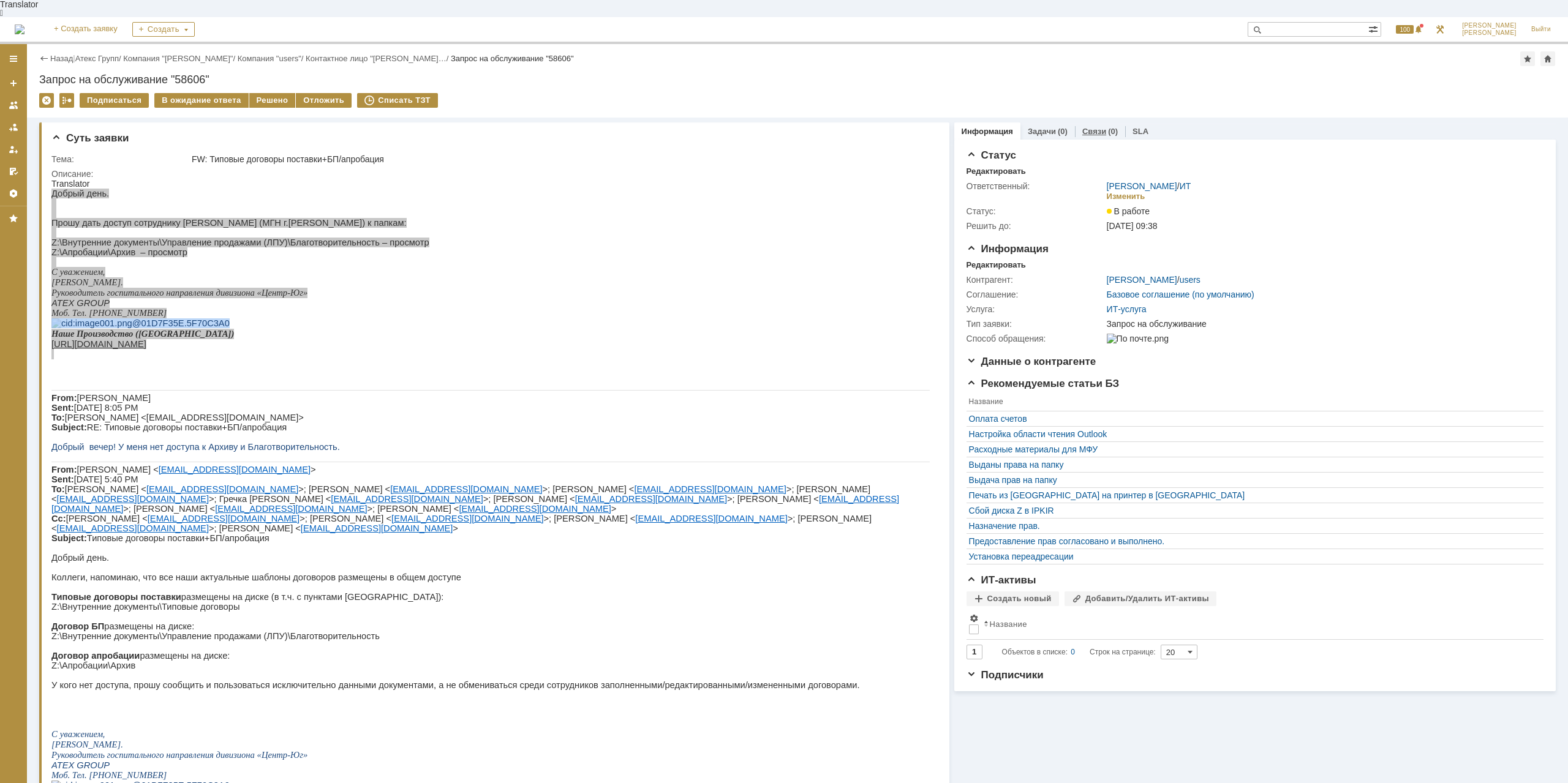
click at [1098, 127] on link "Связи" at bounding box center [1094, 132] width 24 height 10
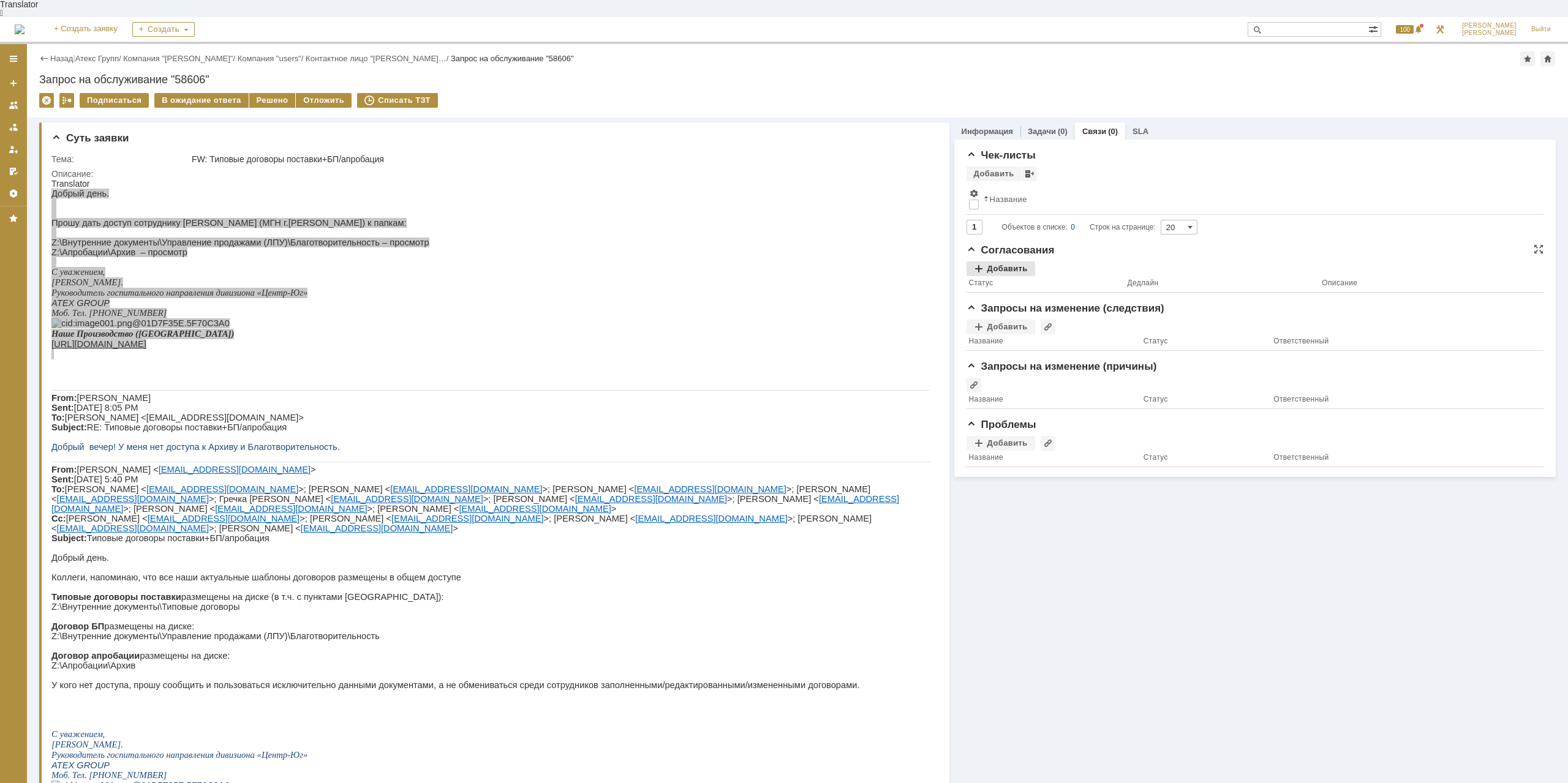
click at [1006, 262] on div "Добавить" at bounding box center [1000, 269] width 69 height 15
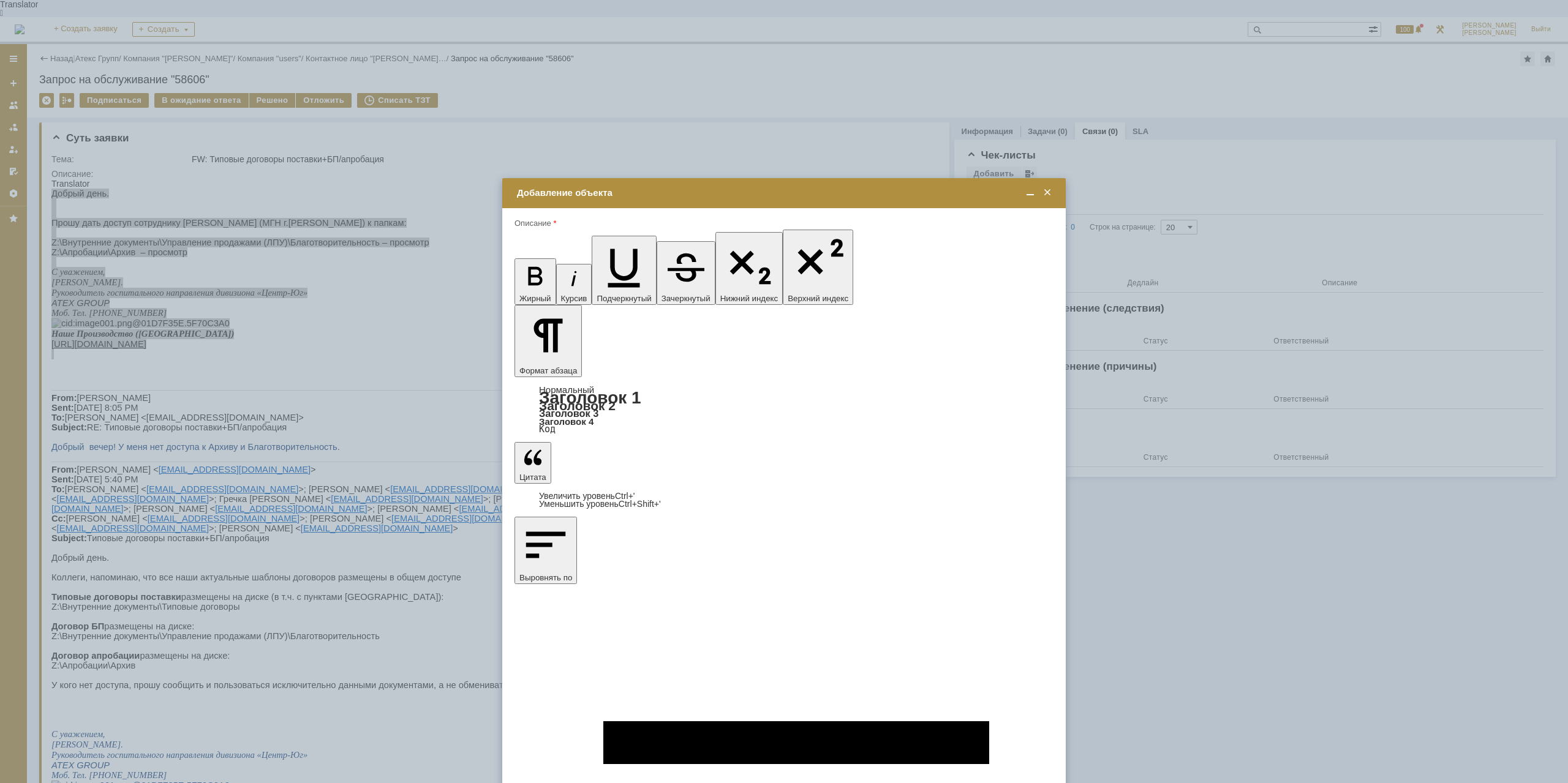
click at [602, 584] on span "Корнева Татьяна" at bounding box center [616, 582] width 65 height 10
click at [0, 0] on input "Корнева Татьяна" at bounding box center [0, 0] width 0 height 0
type input "Выбрано: 1 (объекты класса 'Сотрудник')"
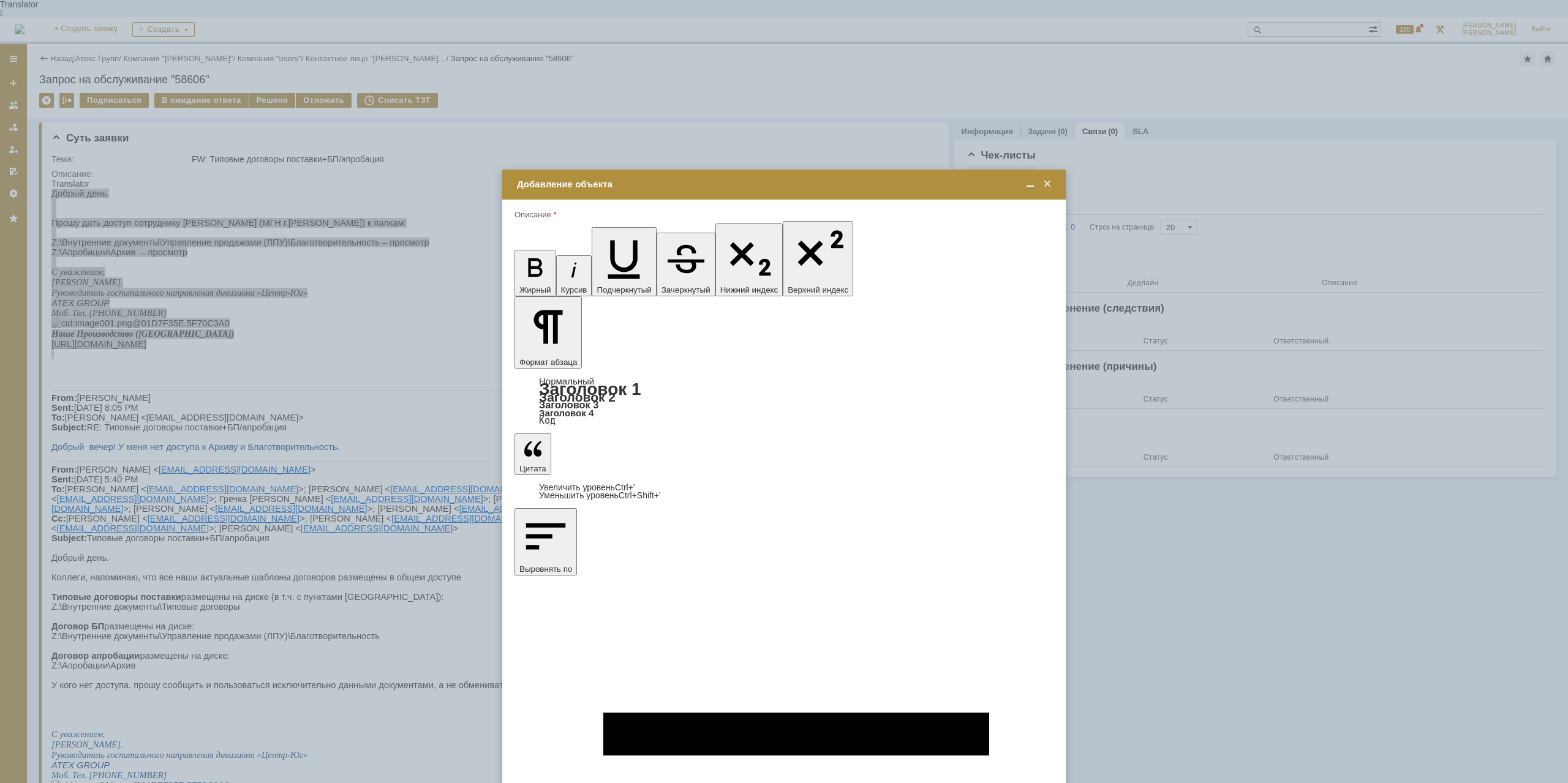
click at [928, 716] on div at bounding box center [784, 392] width 1568 height 783
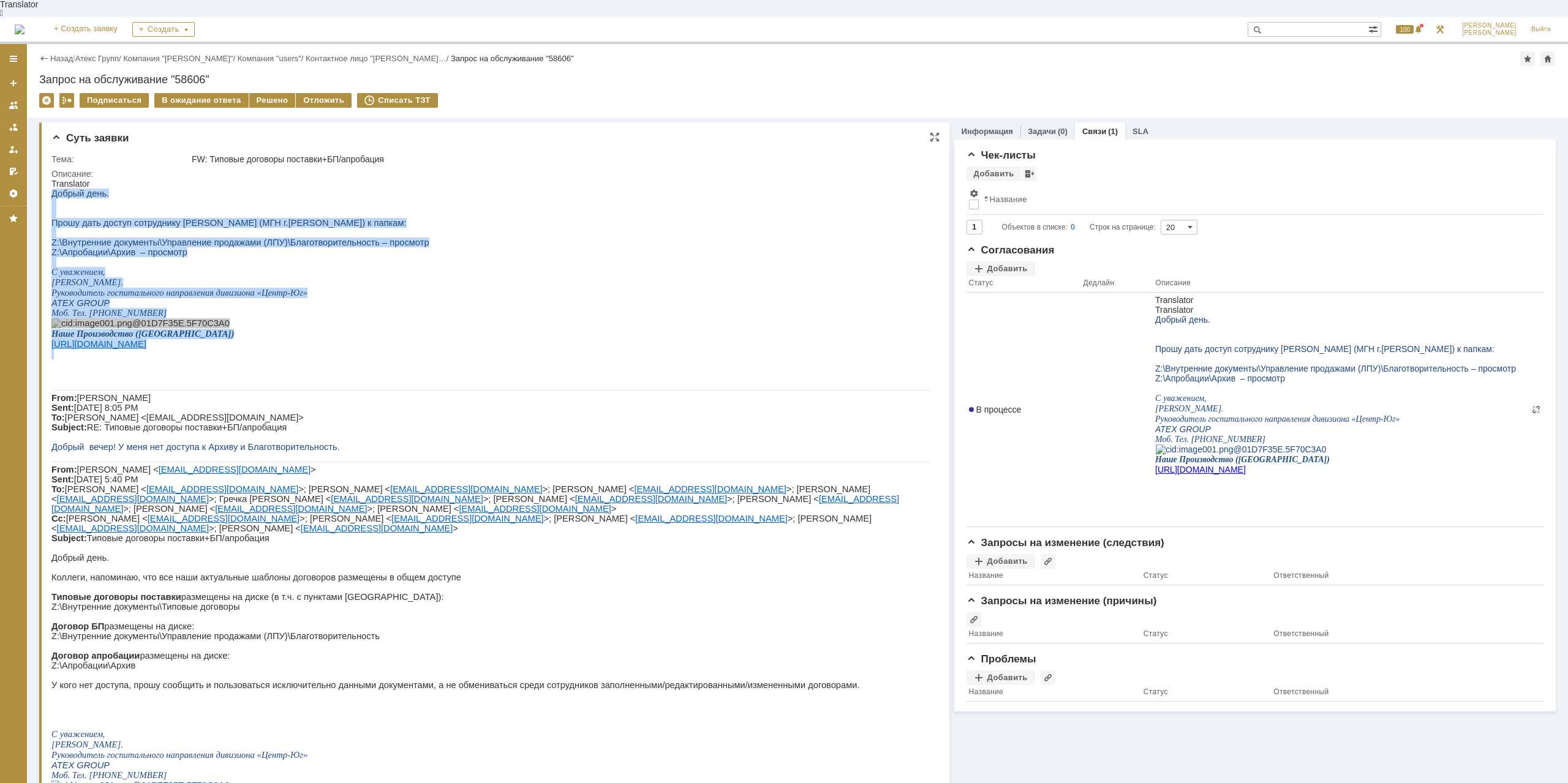
click at [230, 297] on span "Руководитель госпитального направления дивизиона «Центр-Юг»" at bounding box center [179, 292] width 256 height 10
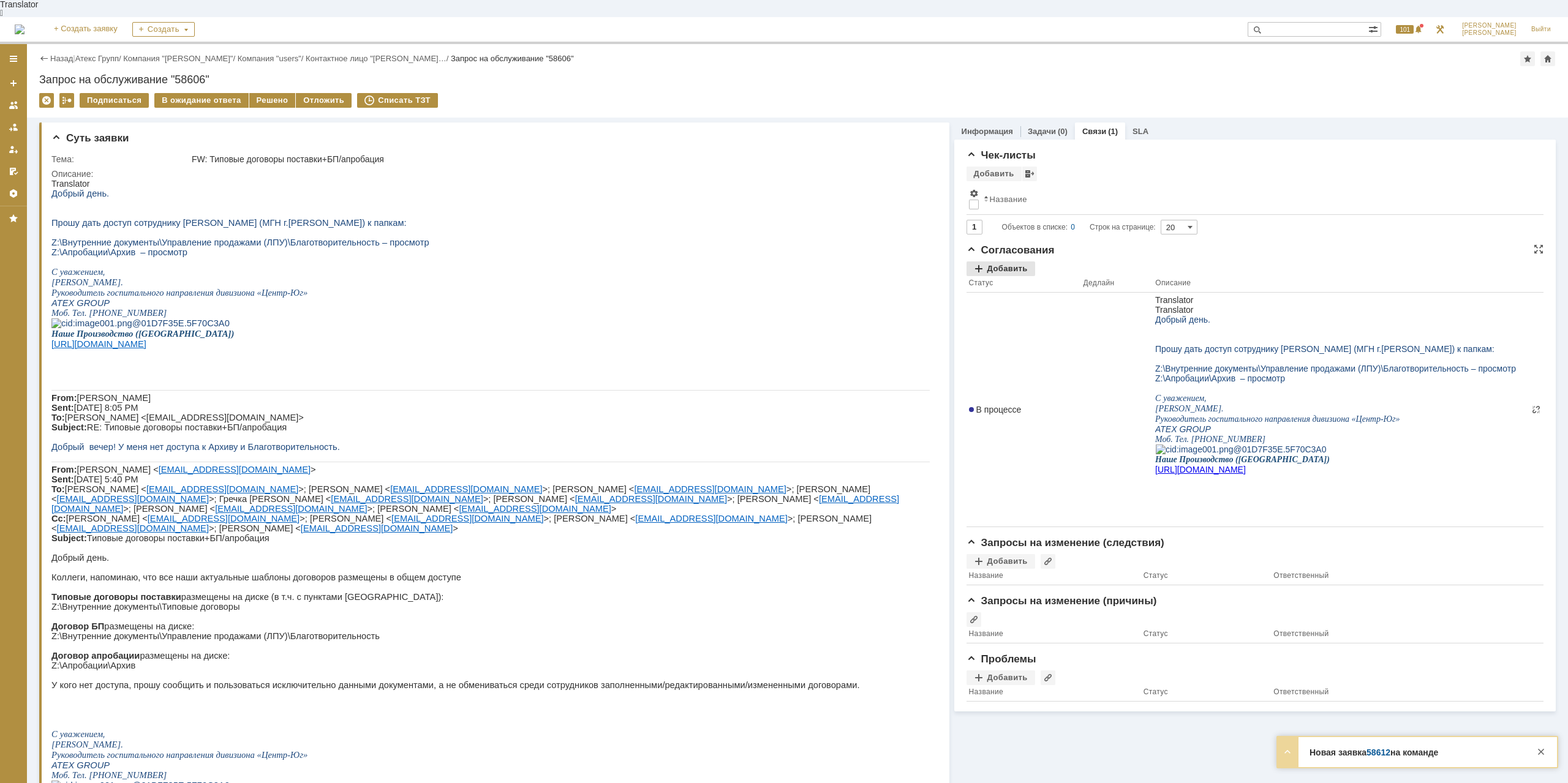
click at [991, 262] on div "Добавить" at bounding box center [1000, 269] width 69 height 15
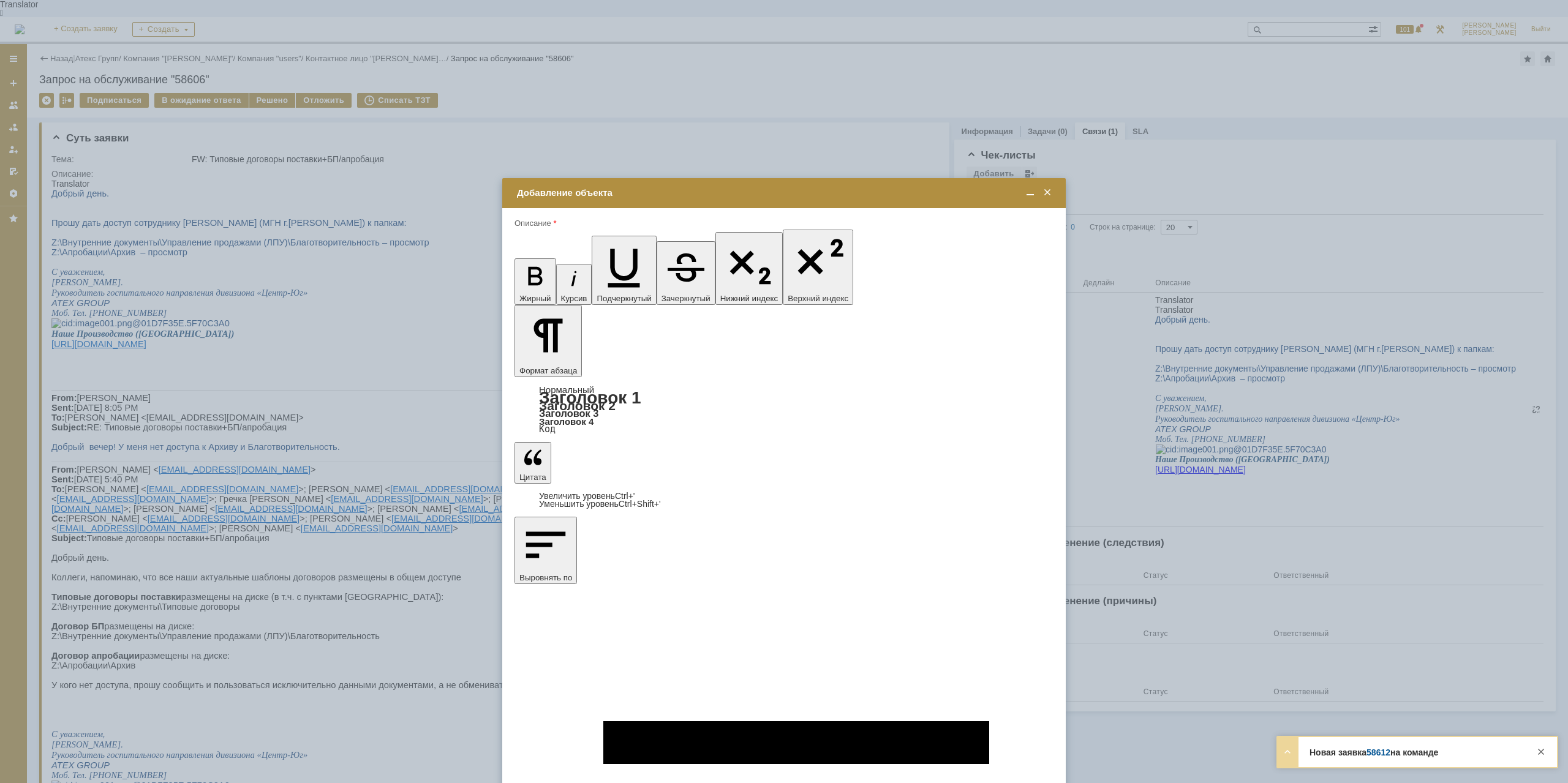
click at [606, 535] on span "Широчин Игорь" at bounding box center [616, 536] width 65 height 10
click at [0, 0] on input "Широчин Игорь" at bounding box center [0, 0] width 0 height 0
type input "Выбрано: 1 (объекты класса 'Сотрудник')"
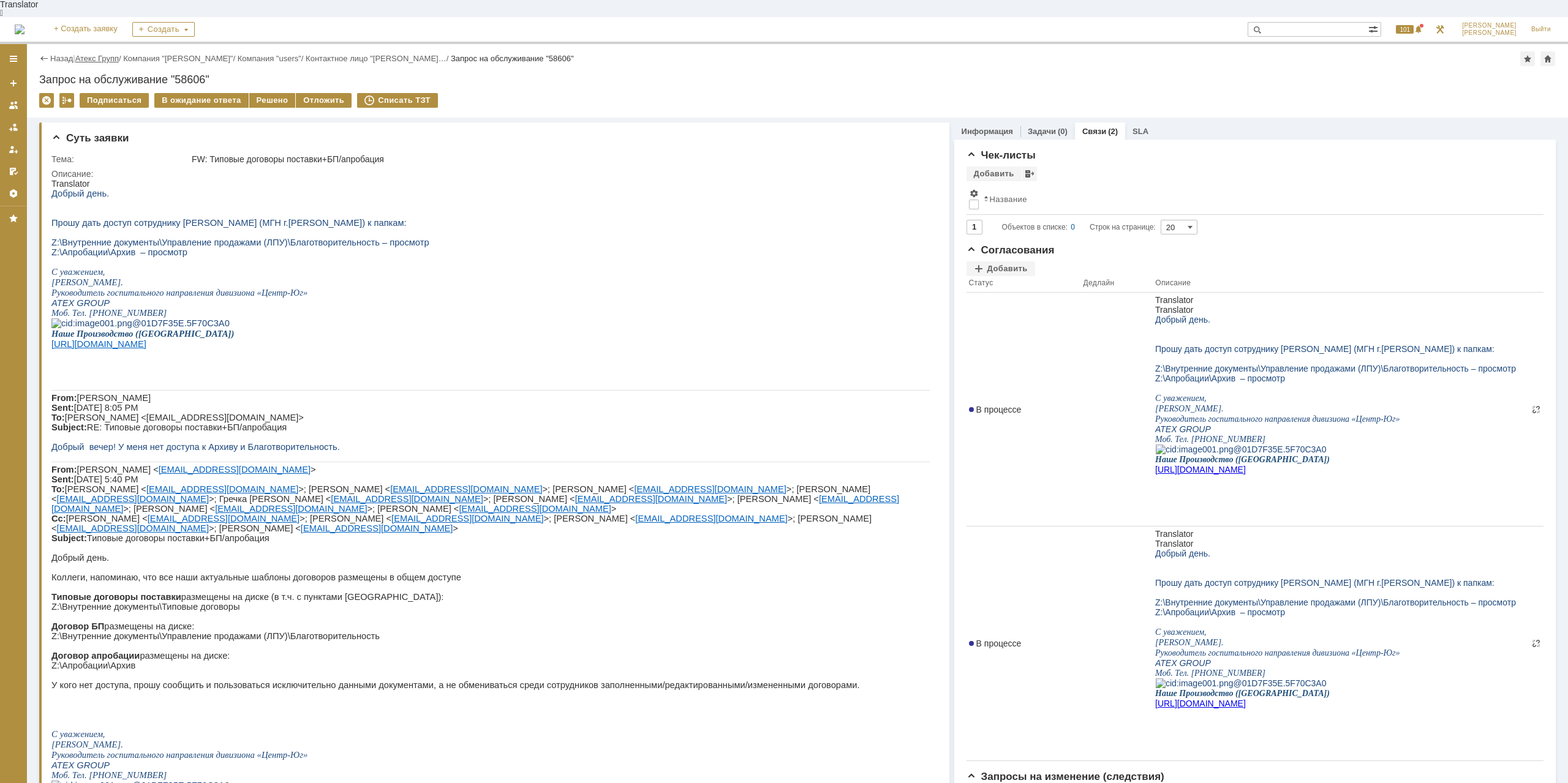
click at [116, 54] on link "Атекс Групп" at bounding box center [97, 58] width 43 height 10
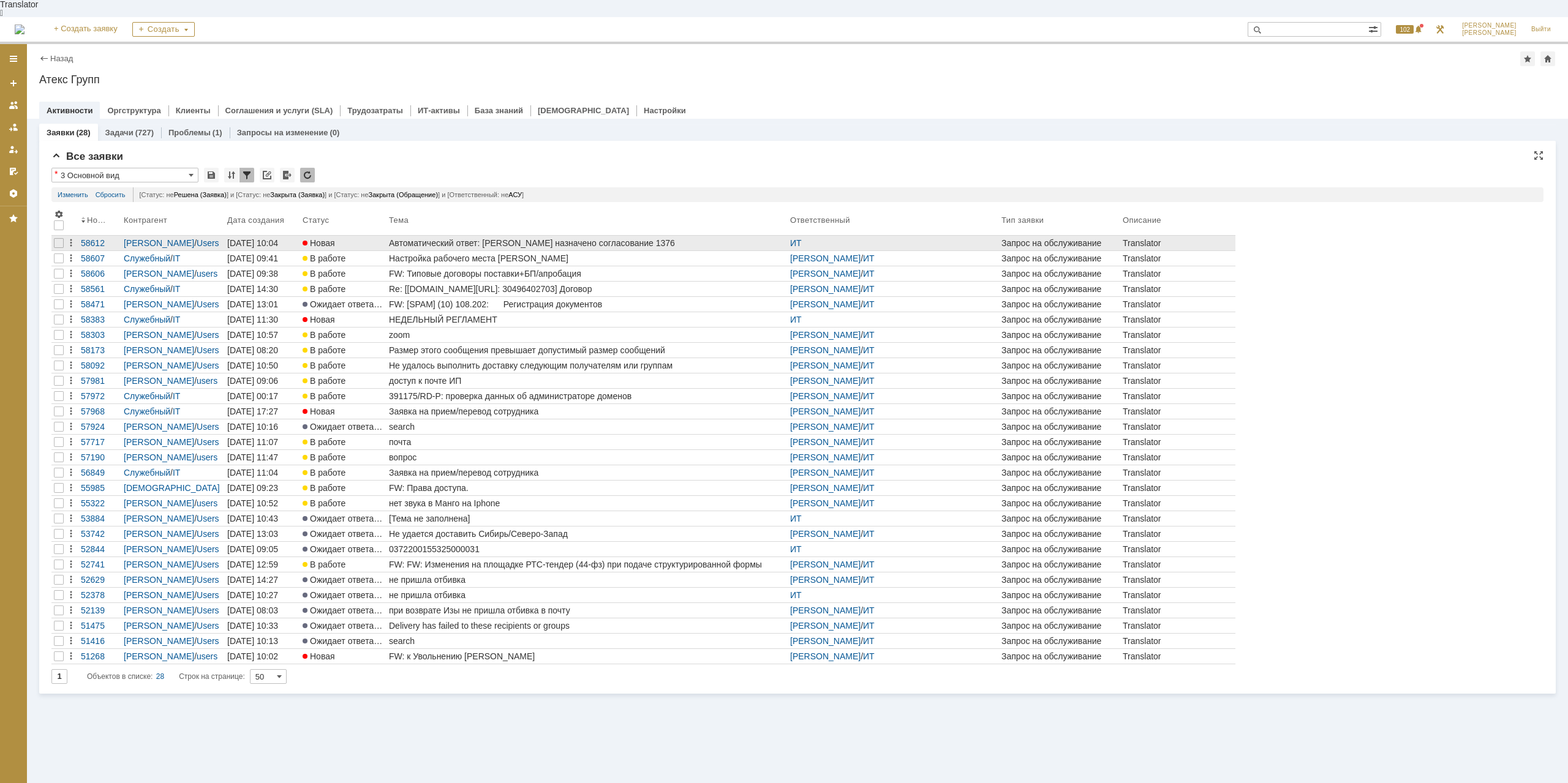
click at [560, 238] on div "Автоматический ответ: Вам назначено согласование 1376" at bounding box center [587, 243] width 396 height 10
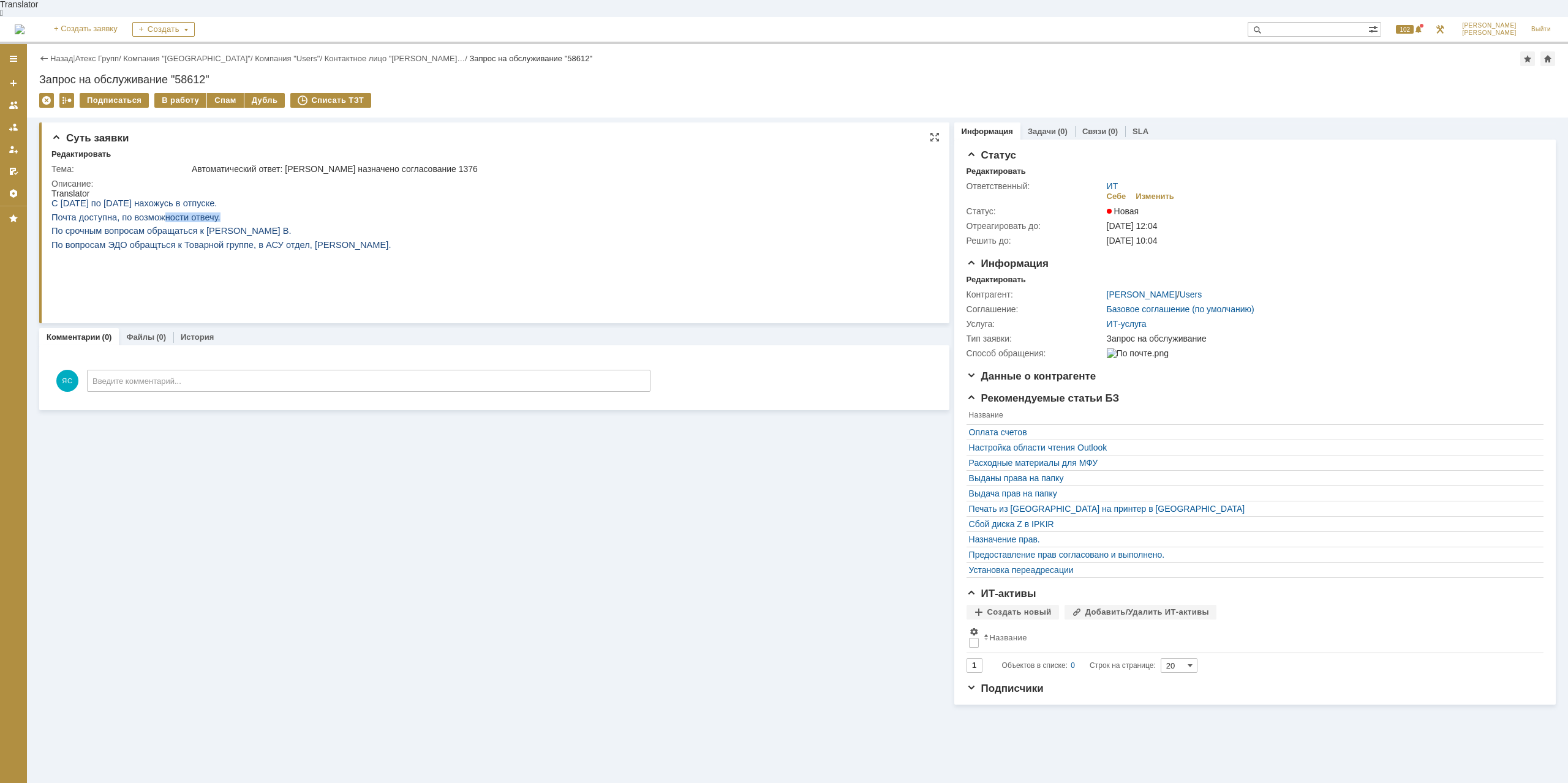
drag, startPoint x: 154, startPoint y: 215, endPoint x: 212, endPoint y: 217, distance: 58.0
click at [212, 217] on div "С 28.08.2025 по 12.09.2025 нахожусь в отпуске. Почта доступна, по возможности о…" at bounding box center [222, 252] width 340 height 107
click at [254, 230] on div "С 28.08.2025 по 12.09.2025 нахожусь в отпуске. Почта доступна, по возможности о…" at bounding box center [222, 252] width 340 height 107
drag, startPoint x: 260, startPoint y: 237, endPoint x: 285, endPoint y: 237, distance: 25.0
click at [285, 240] on span "По вопросам ЭДО обращться к Товарной группе, в АСУ отдел, Колесниковой Татьяне." at bounding box center [222, 245] width 340 height 10
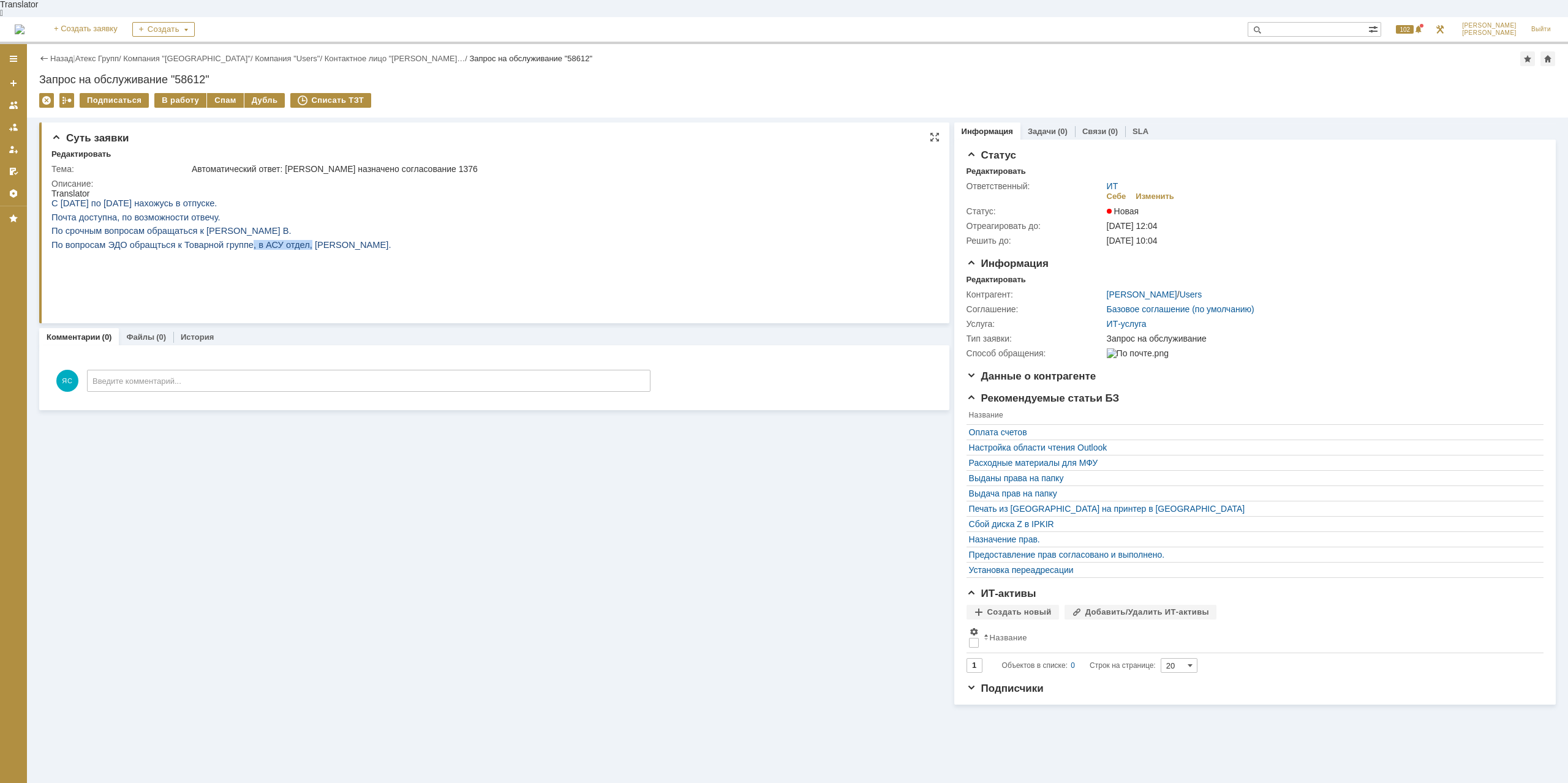
click at [286, 240] on span "По вопросам ЭДО обращться к Товарной группе, в АСУ отдел, Колесниковой Татьяне." at bounding box center [222, 245] width 340 height 10
drag, startPoint x: 177, startPoint y: 241, endPoint x: 226, endPoint y: 243, distance: 49.0
click at [226, 243] on span "По вопросам ЭДО обращться к Товарной группе, в АСУ отдел, Колесниковой Татьяне." at bounding box center [222, 245] width 340 height 10
drag, startPoint x: 268, startPoint y: 242, endPoint x: 321, endPoint y: 243, distance: 53.0
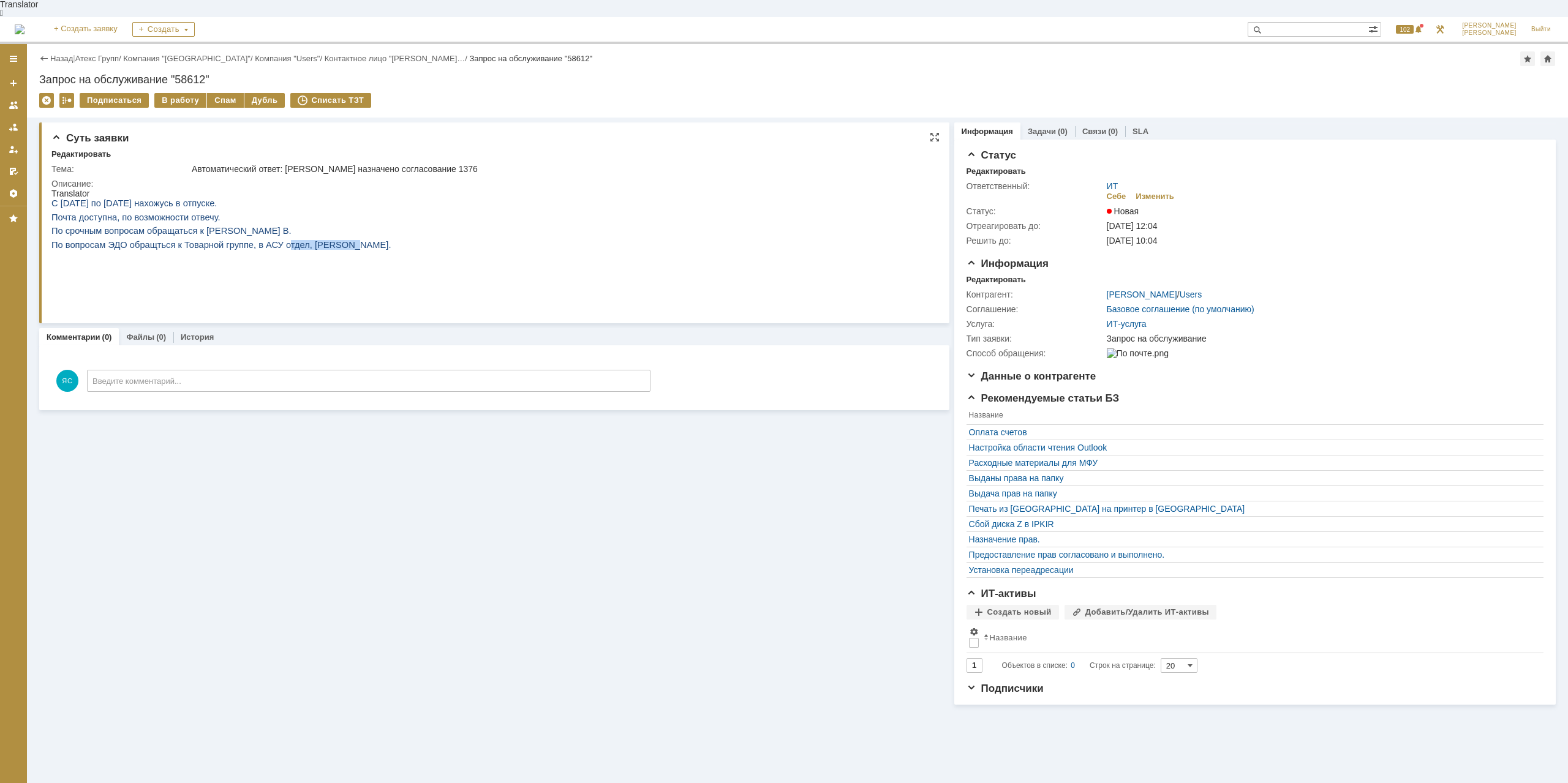
click at [321, 243] on span "По вопросам ЭДО обращться к Товарной группе, в АСУ отдел, Колесниковой Татьяне." at bounding box center [222, 245] width 340 height 10
drag, startPoint x: 324, startPoint y: 243, endPoint x: 366, endPoint y: 243, distance: 42.0
click at [328, 243] on span "По вопросам ЭДО обращться к Товарной группе, в АСУ отдел, Колесниковой Татьяне." at bounding box center [222, 245] width 340 height 10
drag, startPoint x: 379, startPoint y: 233, endPoint x: 324, endPoint y: 246, distance: 56.5
click at [324, 246] on html "Translator С 28.08.2025 по 12.09.2025 нахожусь в отпуске. Почта доступна, по во…" at bounding box center [491, 249] width 878 height 120
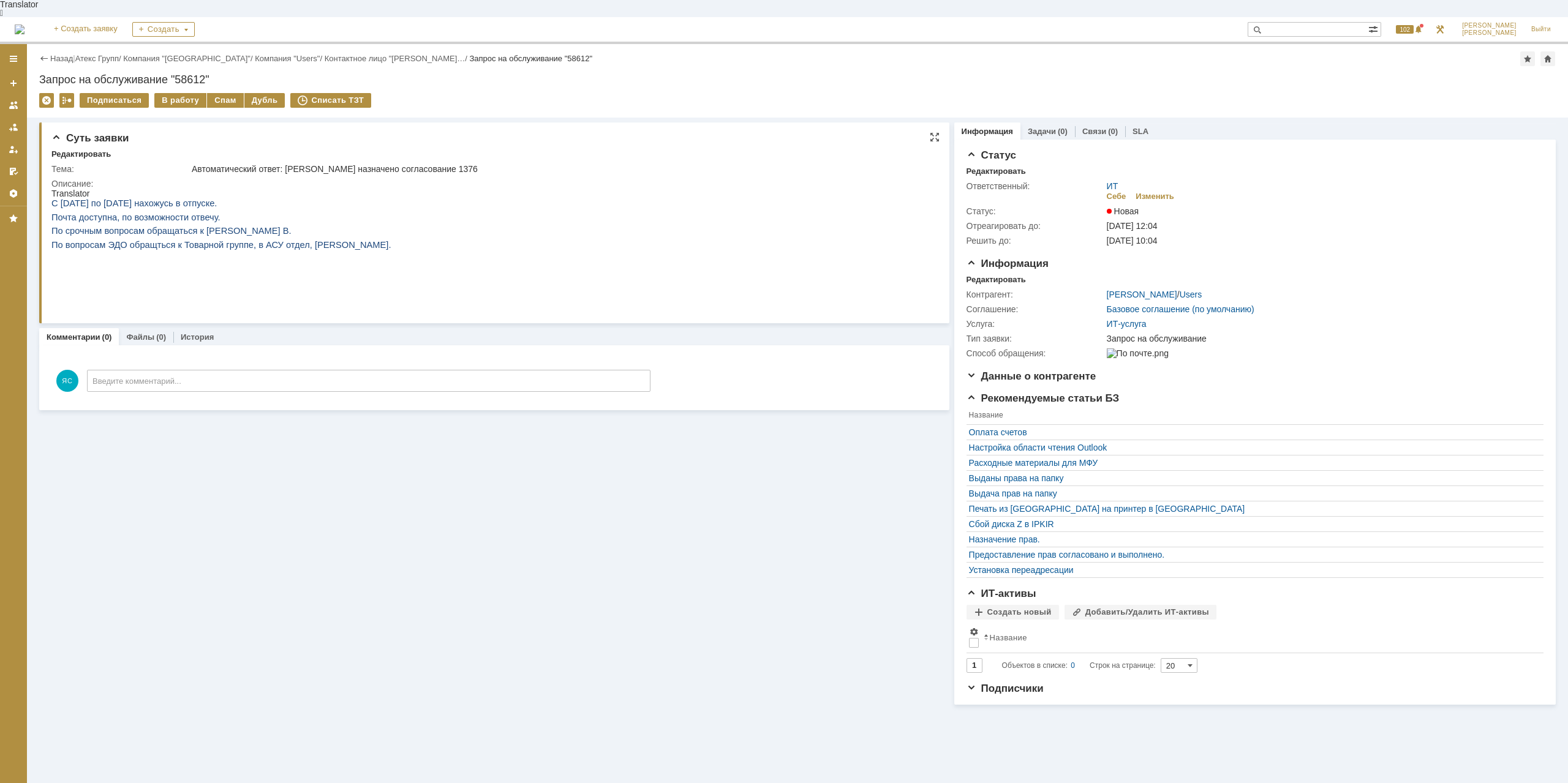
click at [281, 246] on div "С 28.08.2025 по 12.09.2025 нахожусь в отпуске. Почта доступна, по возможности о…" at bounding box center [222, 252] width 340 height 107
